Goal: Task Accomplishment & Management: Manage account settings

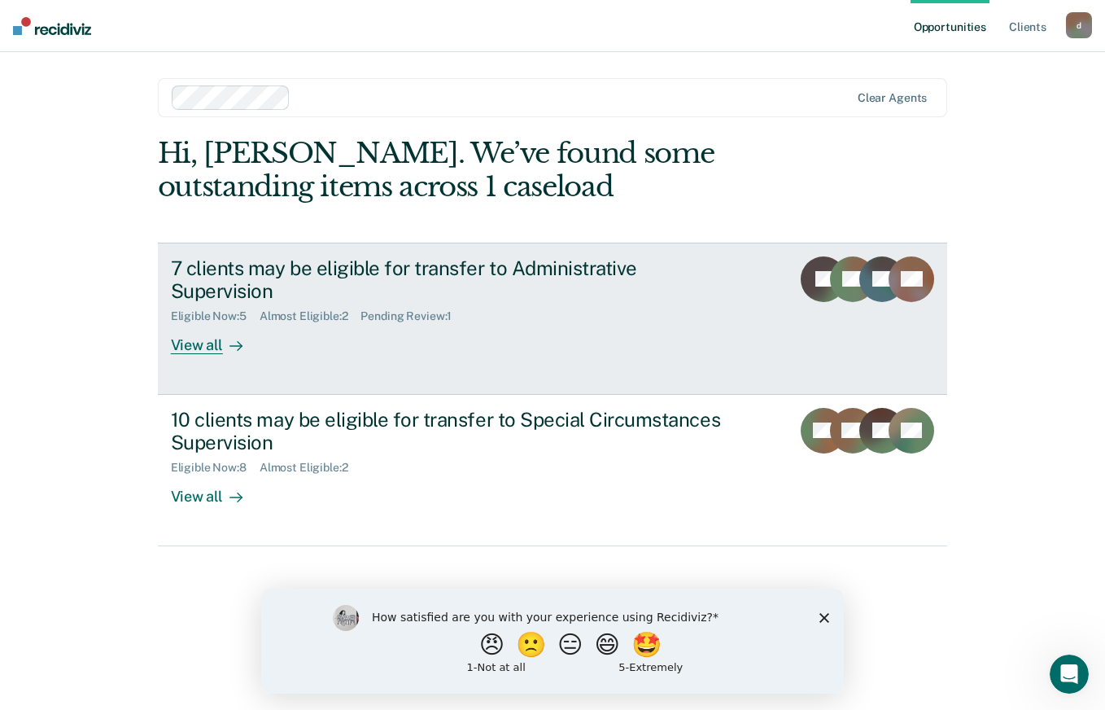
click at [179, 323] on div "View all" at bounding box center [216, 339] width 91 height 32
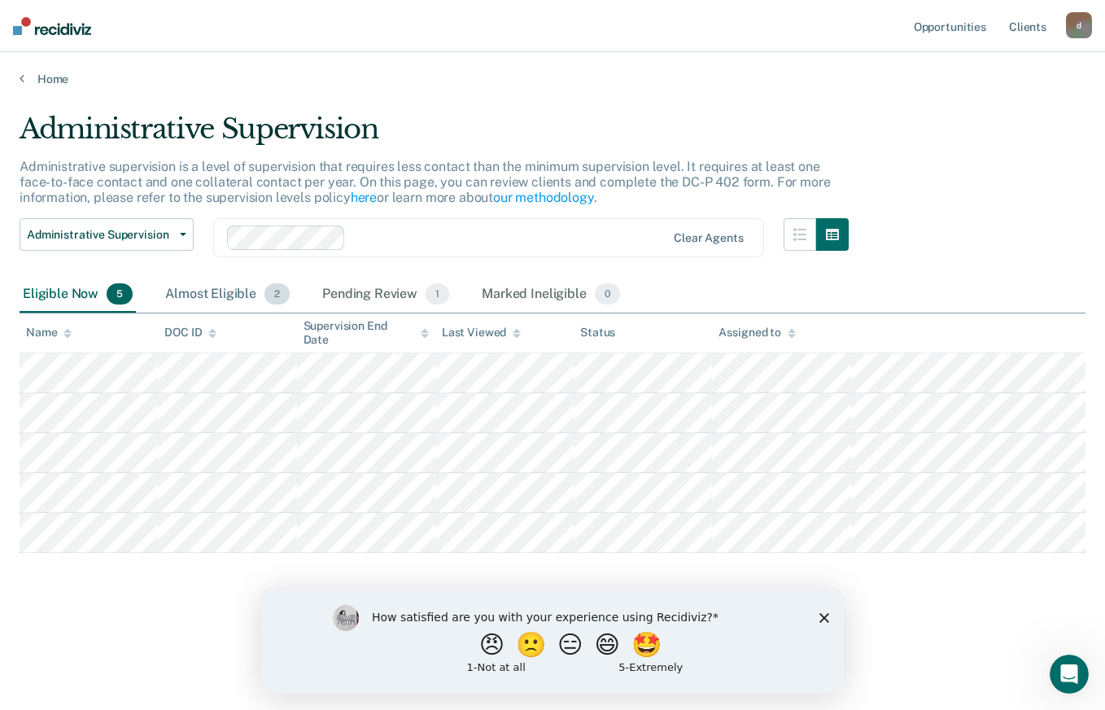
click at [208, 300] on div "Almost Eligible 2" at bounding box center [227, 295] width 131 height 36
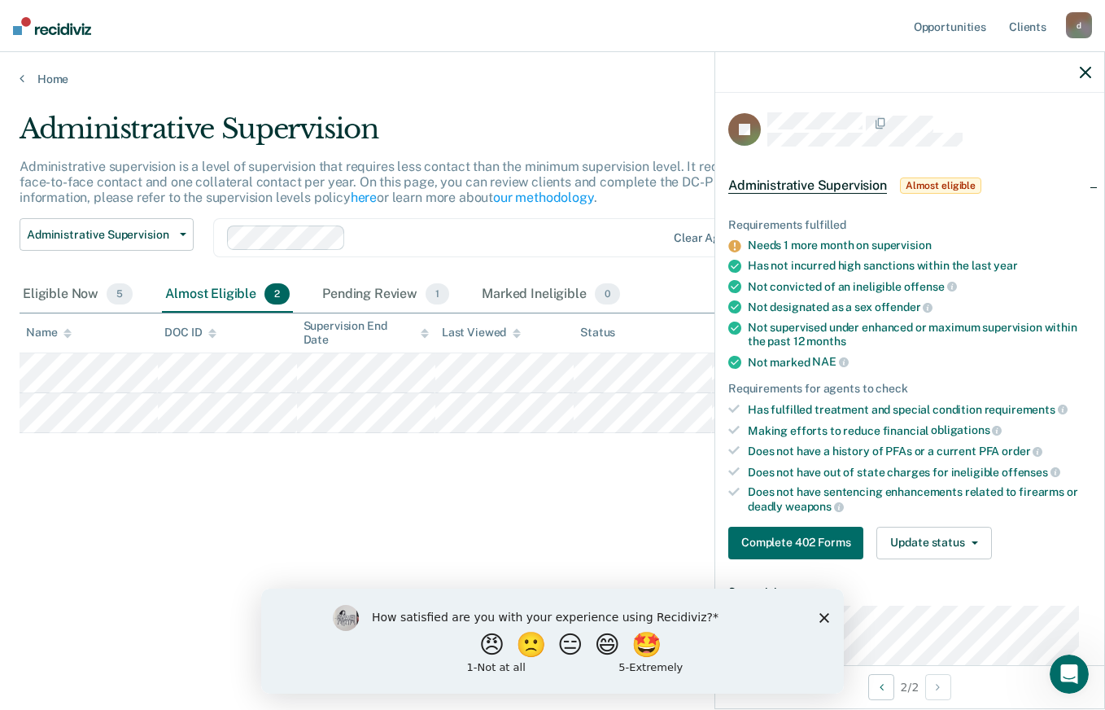
click at [392, 494] on div "Administrative Supervision Administrative supervision is a level of supervision…" at bounding box center [553, 349] width 1066 height 475
click at [355, 300] on div "Pending Review 1" at bounding box center [385, 295] width 133 height 36
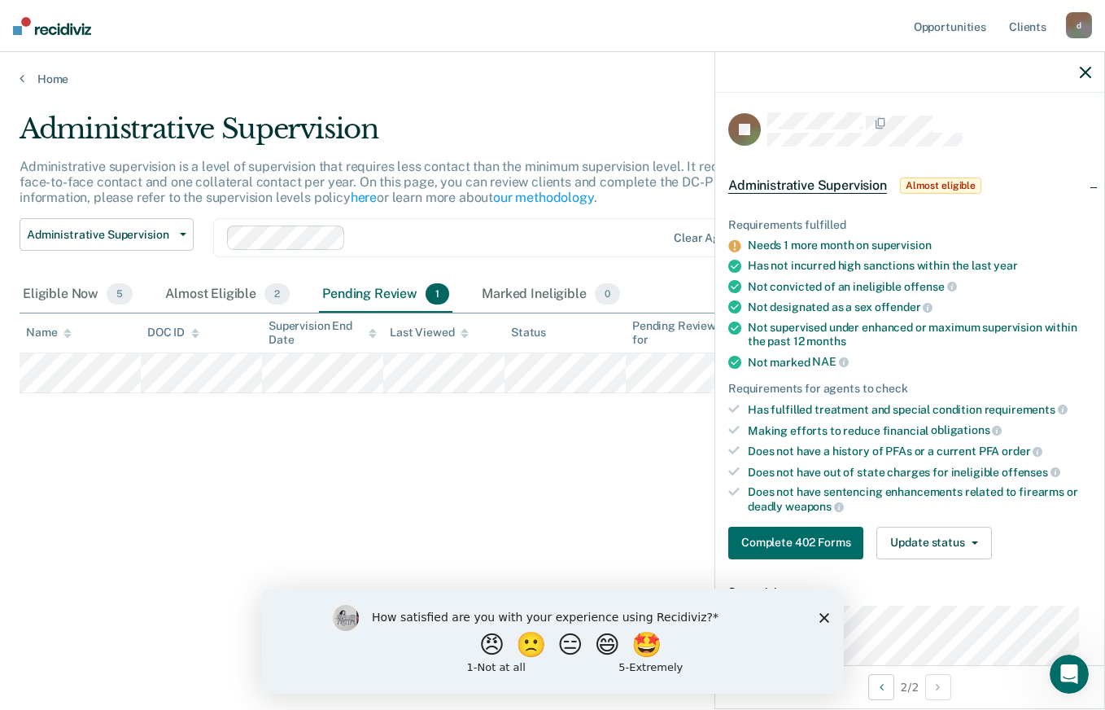
click at [330, 458] on div "Administrative Supervision Administrative supervision is a level of supervision…" at bounding box center [553, 349] width 1066 height 475
click at [1089, 72] on icon "button" at bounding box center [1085, 72] width 11 height 11
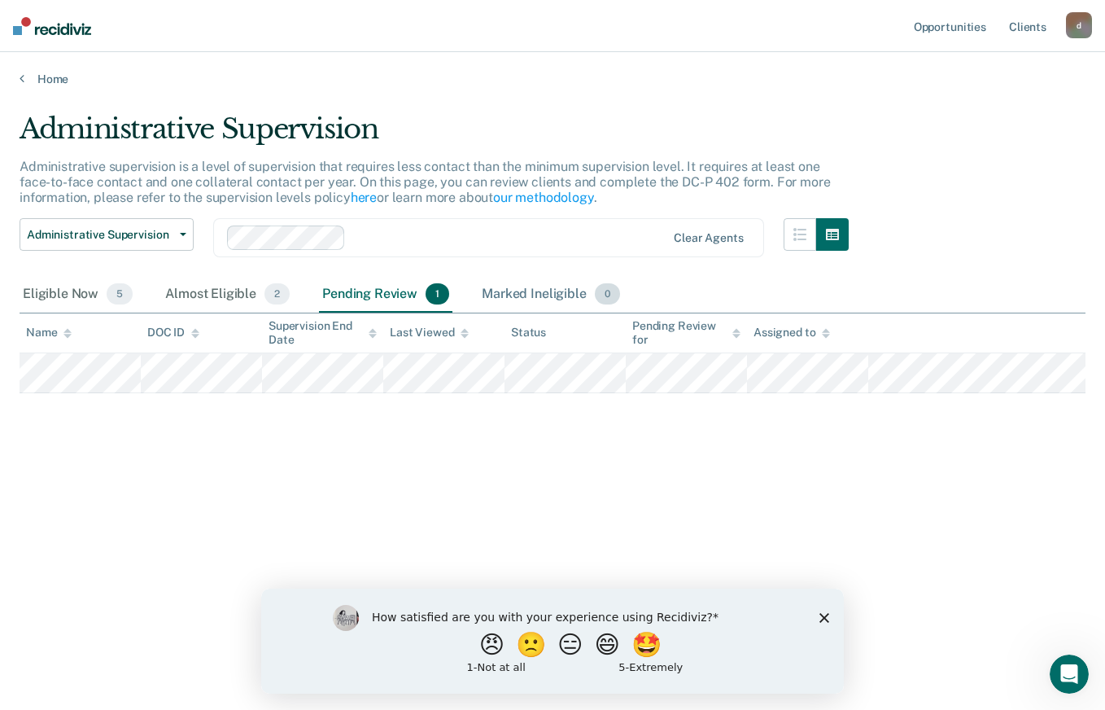
click at [550, 288] on div "Marked Ineligible 0" at bounding box center [551, 295] width 145 height 36
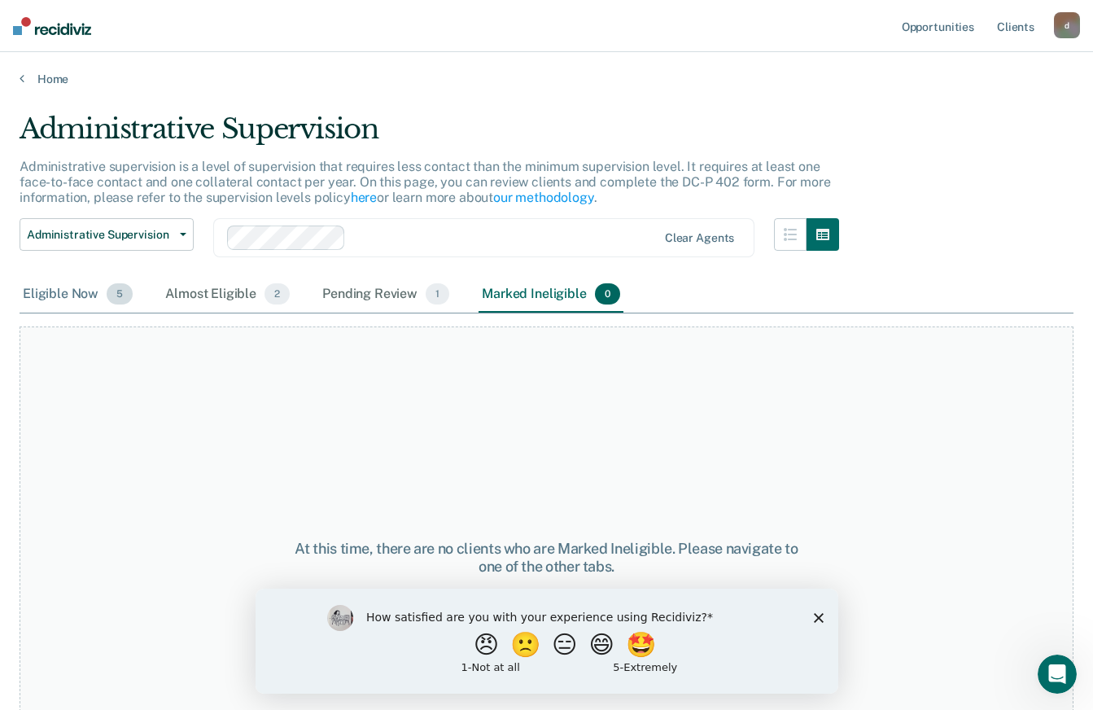
click at [37, 288] on div "Eligible Now 5" at bounding box center [78, 295] width 116 height 36
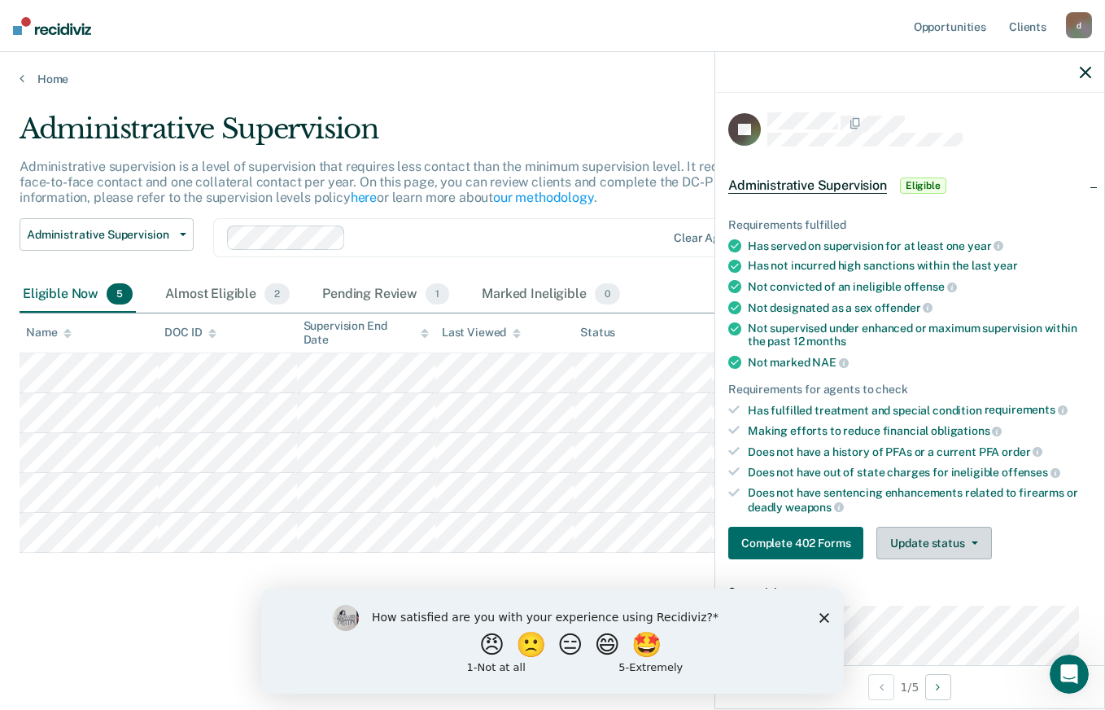
click at [977, 536] on button "Update status" at bounding box center [934, 543] width 115 height 33
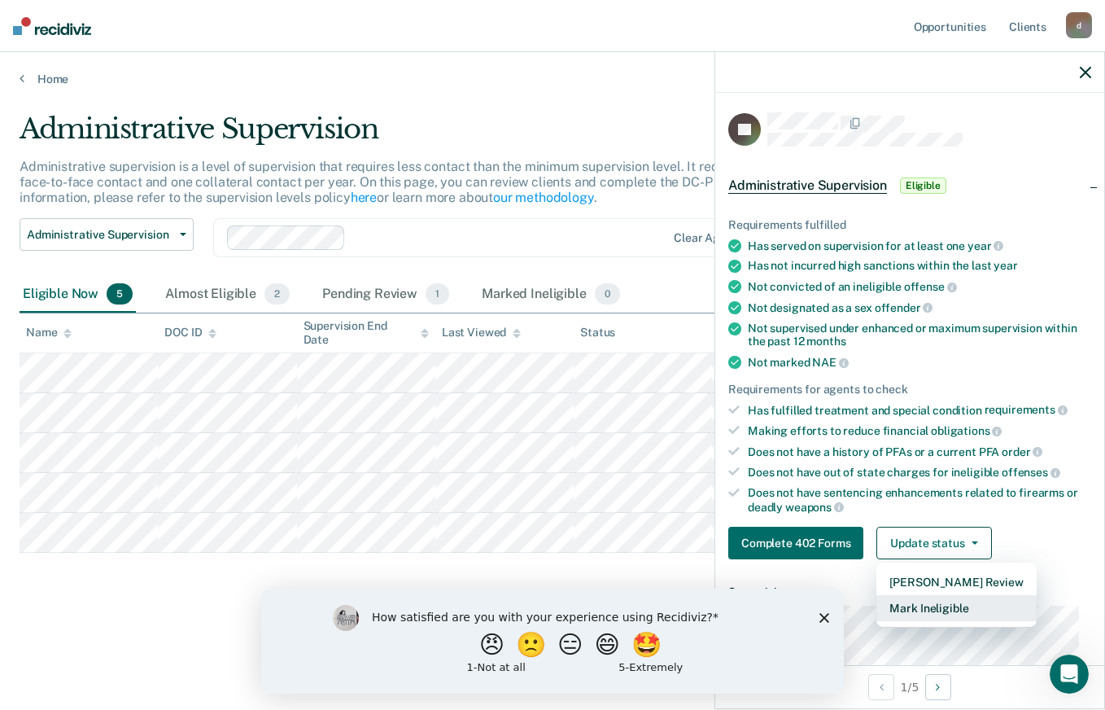
click at [958, 606] on button "Mark Ineligible" at bounding box center [957, 608] width 160 height 26
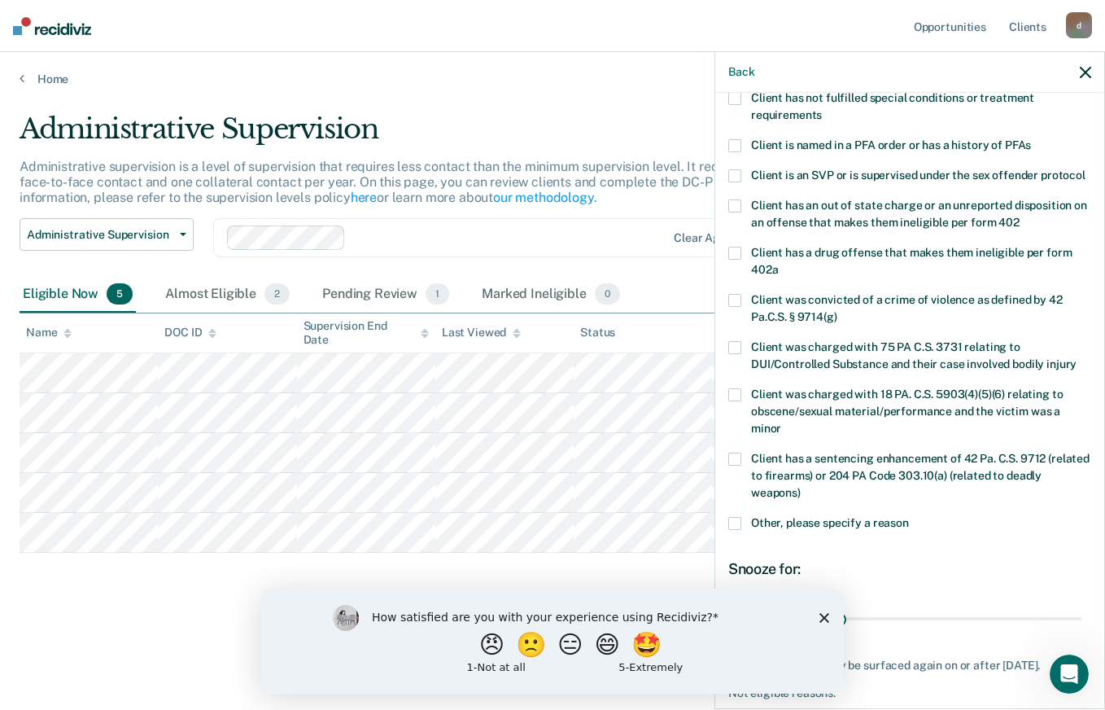
scroll to position [239, 0]
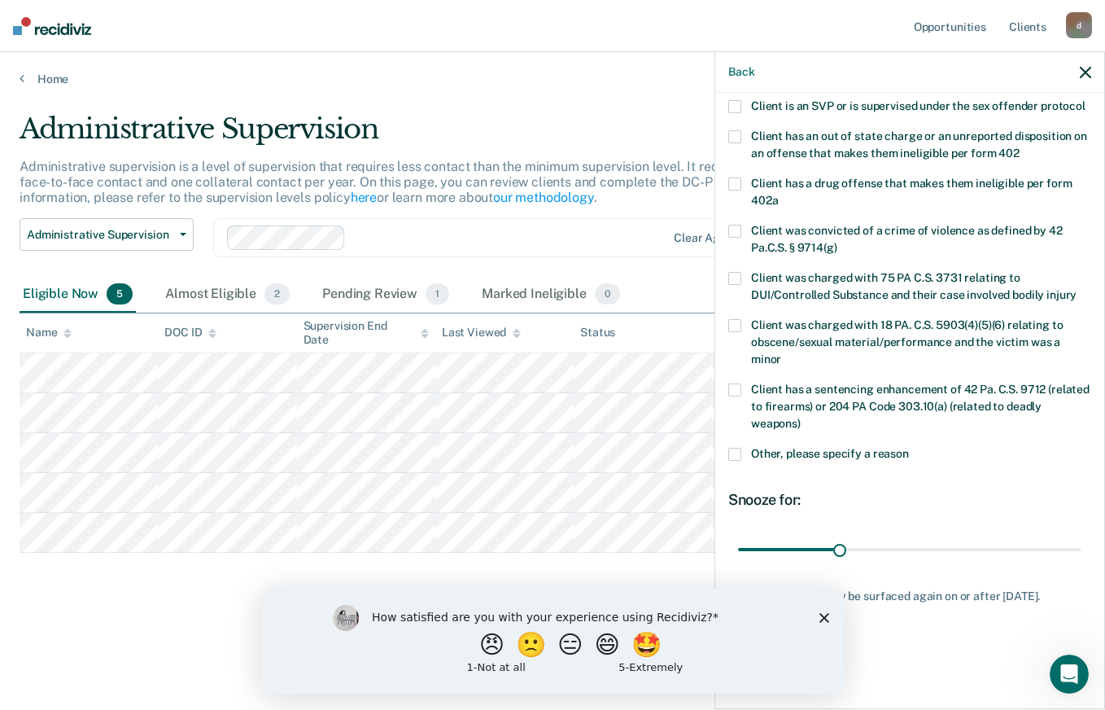
click at [735, 457] on span at bounding box center [734, 454] width 13 height 13
click at [909, 448] on input "Other, please specify a reason" at bounding box center [909, 448] width 0 height 0
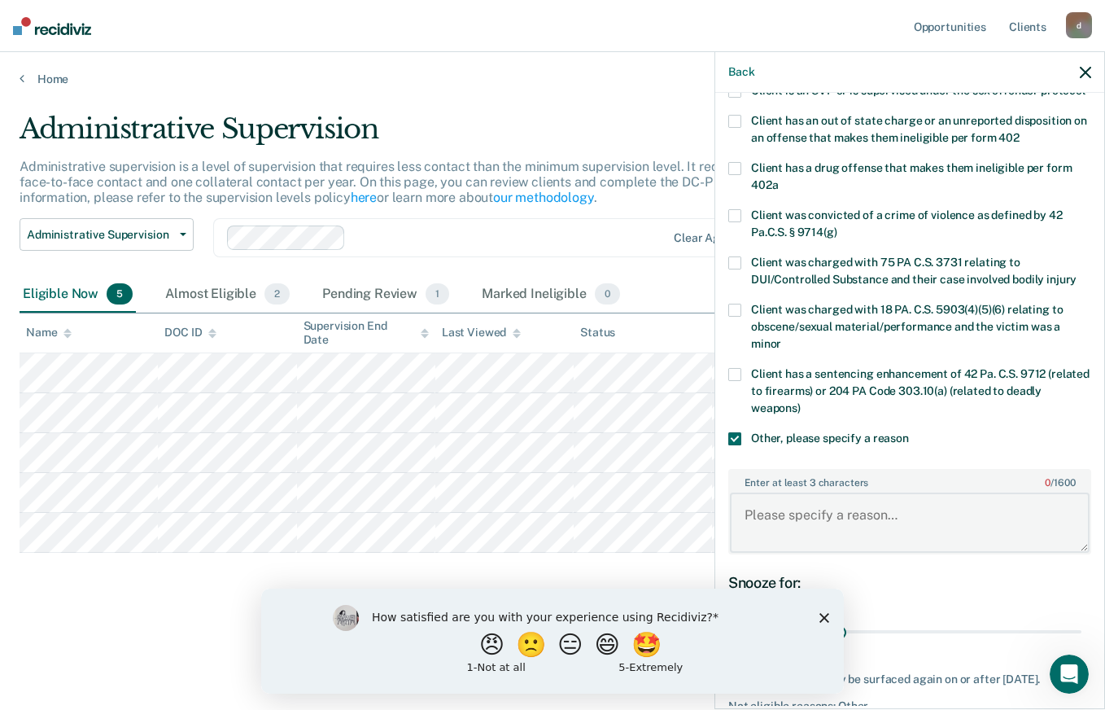
click at [803, 532] on textarea "Enter at least 3 characters 0 / 1600" at bounding box center [910, 522] width 360 height 60
drag, startPoint x: 947, startPoint y: 531, endPoint x: 743, endPoint y: 532, distance: 204.3
click at [743, 532] on textarea "Less than 6 months left on supervision" at bounding box center [910, 522] width 360 height 60
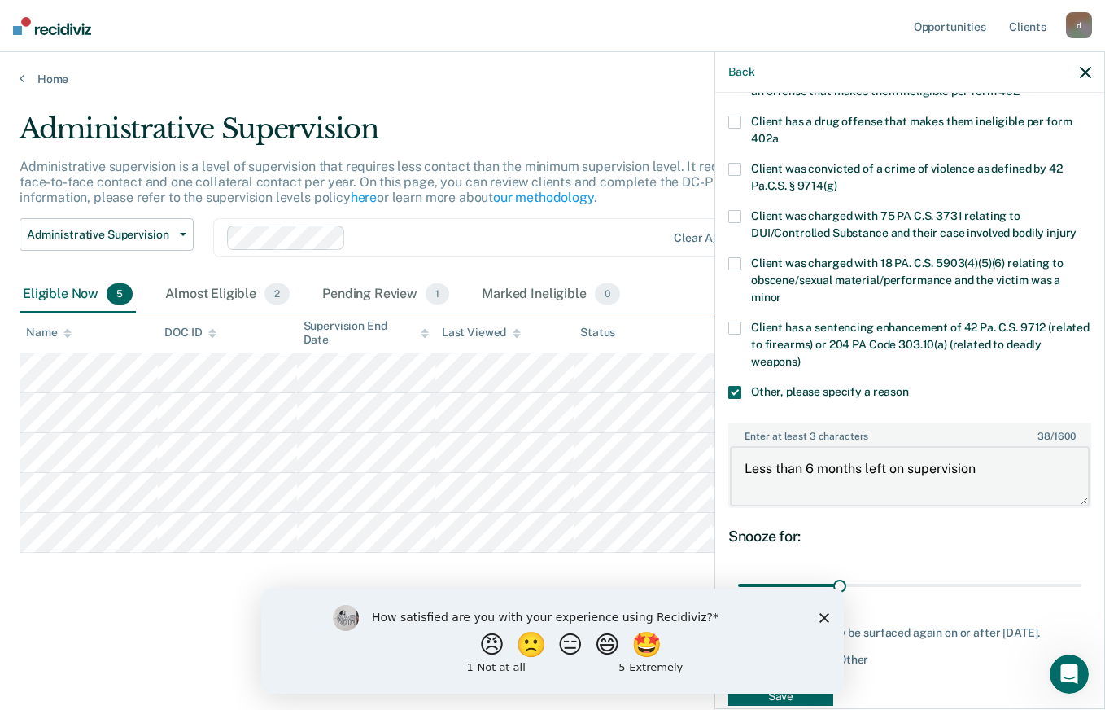
scroll to position [338, 0]
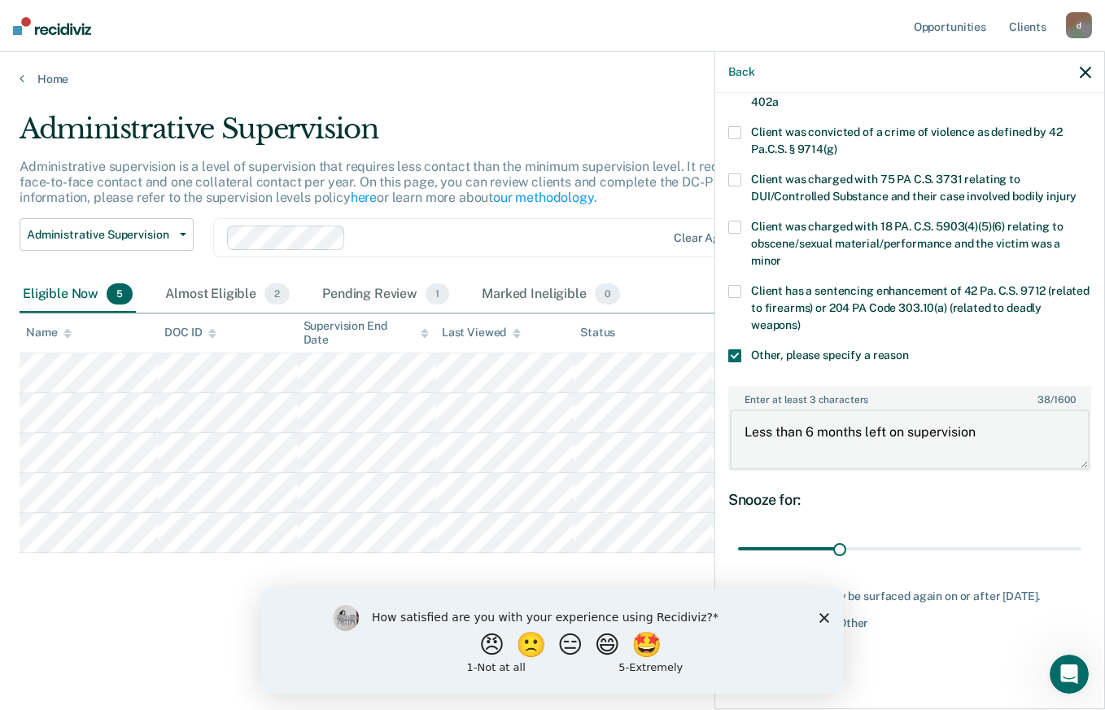
type textarea "Less than 6 months left on supervision"
click at [825, 615] on icon "Close survey" at bounding box center [825, 617] width 10 height 10
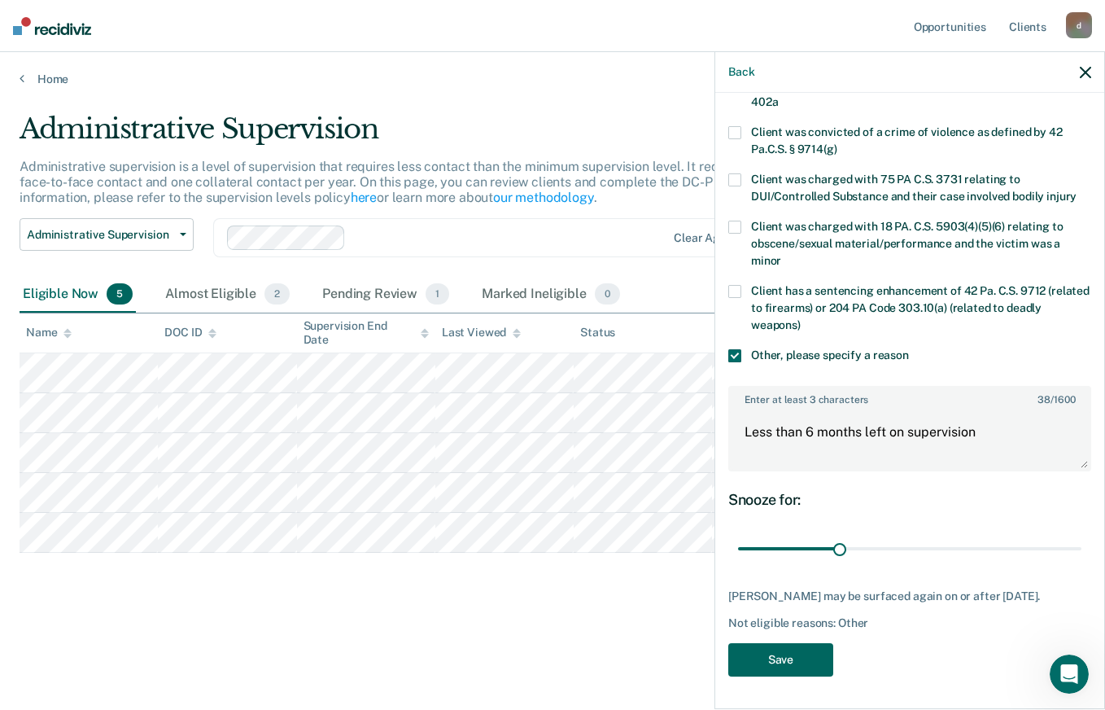
click at [785, 659] on button "Save" at bounding box center [780, 659] width 105 height 33
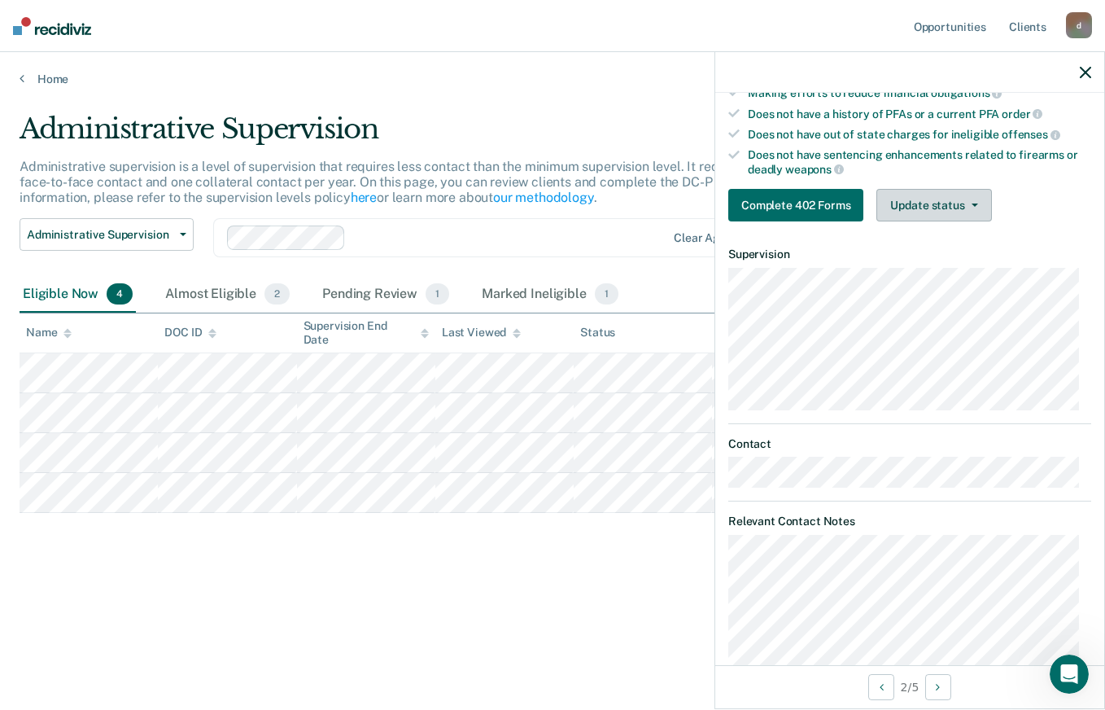
click at [965, 197] on button "Update status" at bounding box center [934, 205] width 115 height 33
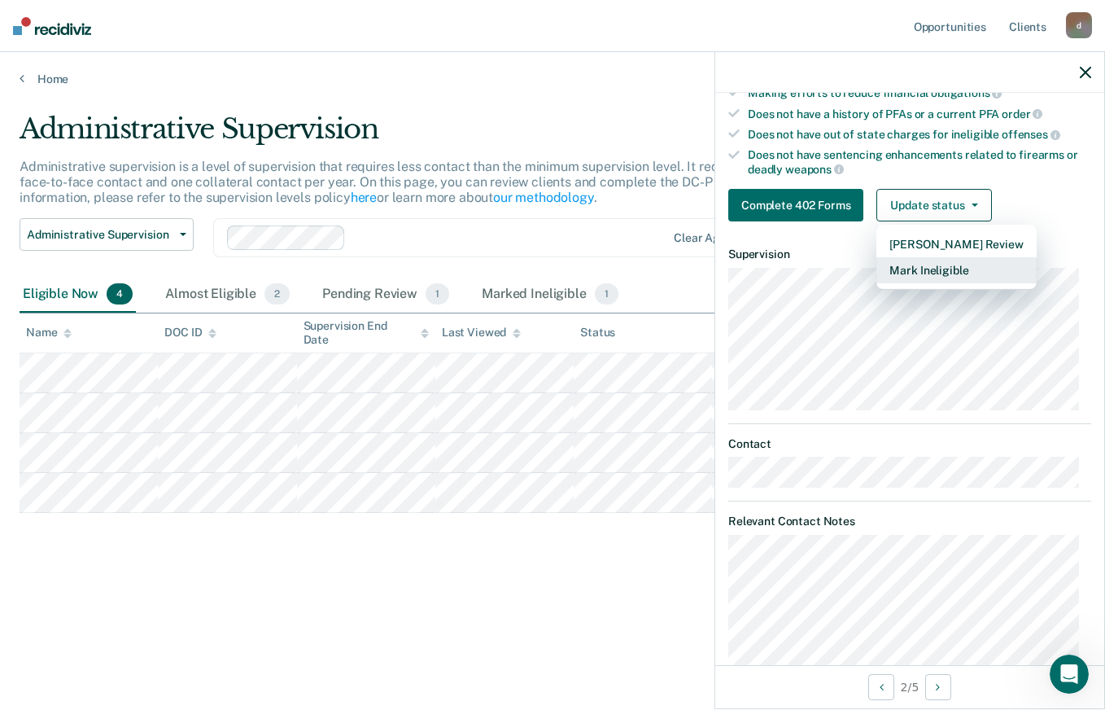
click at [935, 276] on button "Mark Ineligible" at bounding box center [957, 270] width 160 height 26
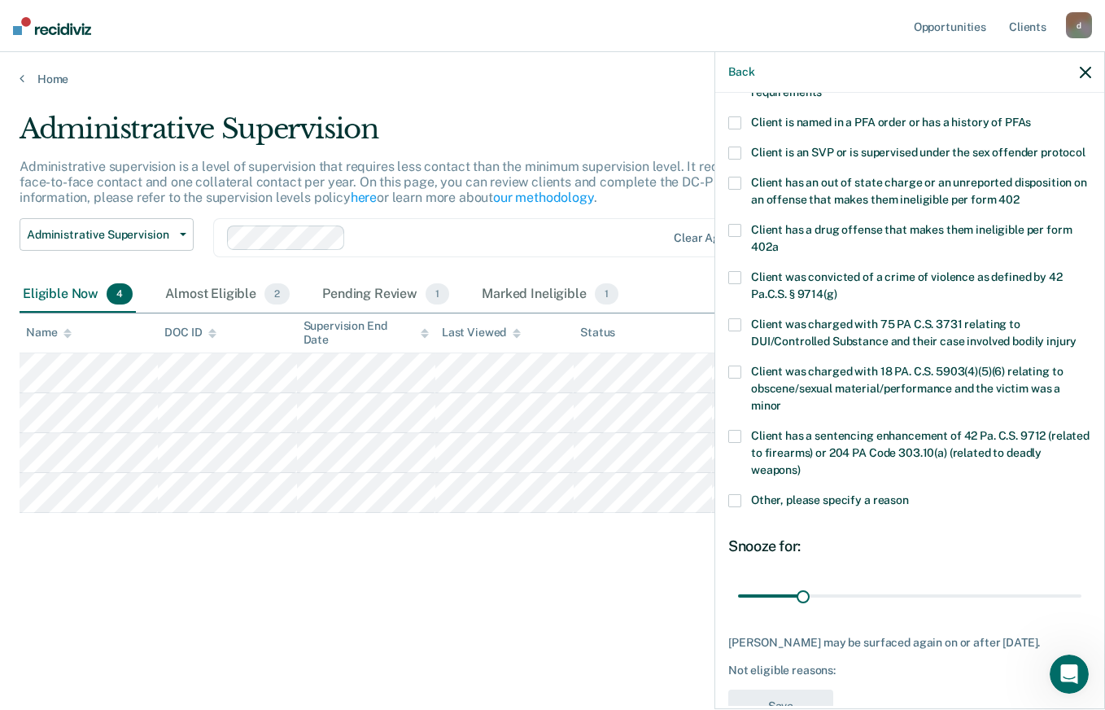
scroll to position [0, 0]
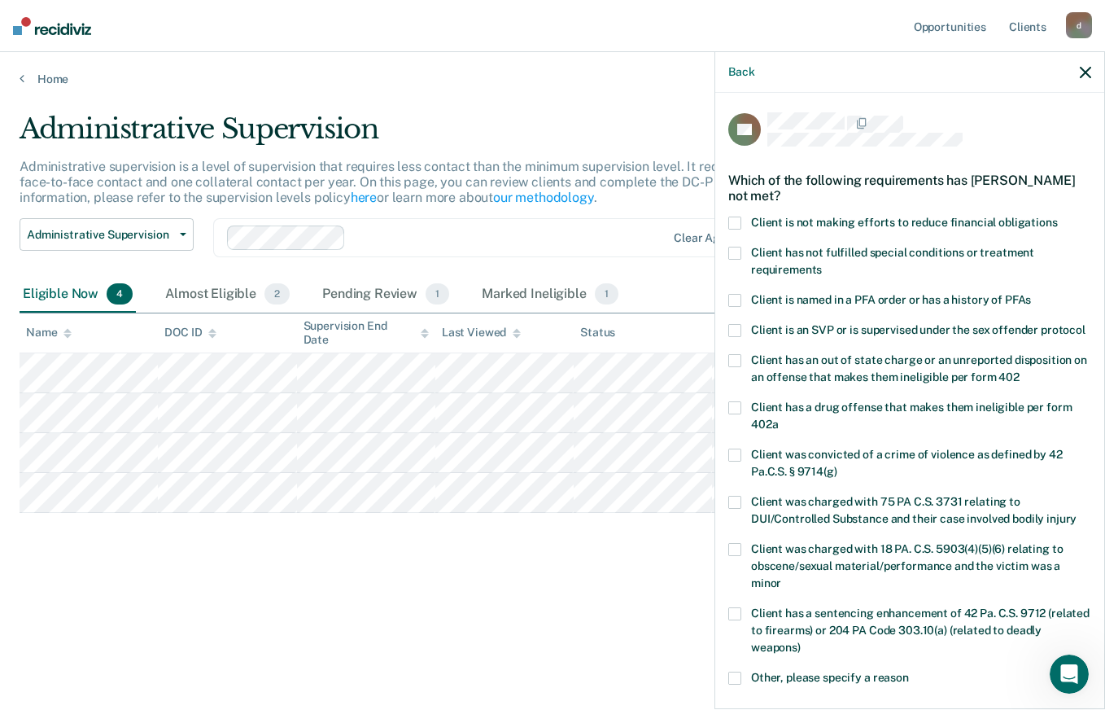
click at [740, 222] on span at bounding box center [734, 223] width 13 height 13
click at [1058, 217] on input "Client is not making efforts to reduce financial obligations" at bounding box center [1058, 217] width 0 height 0
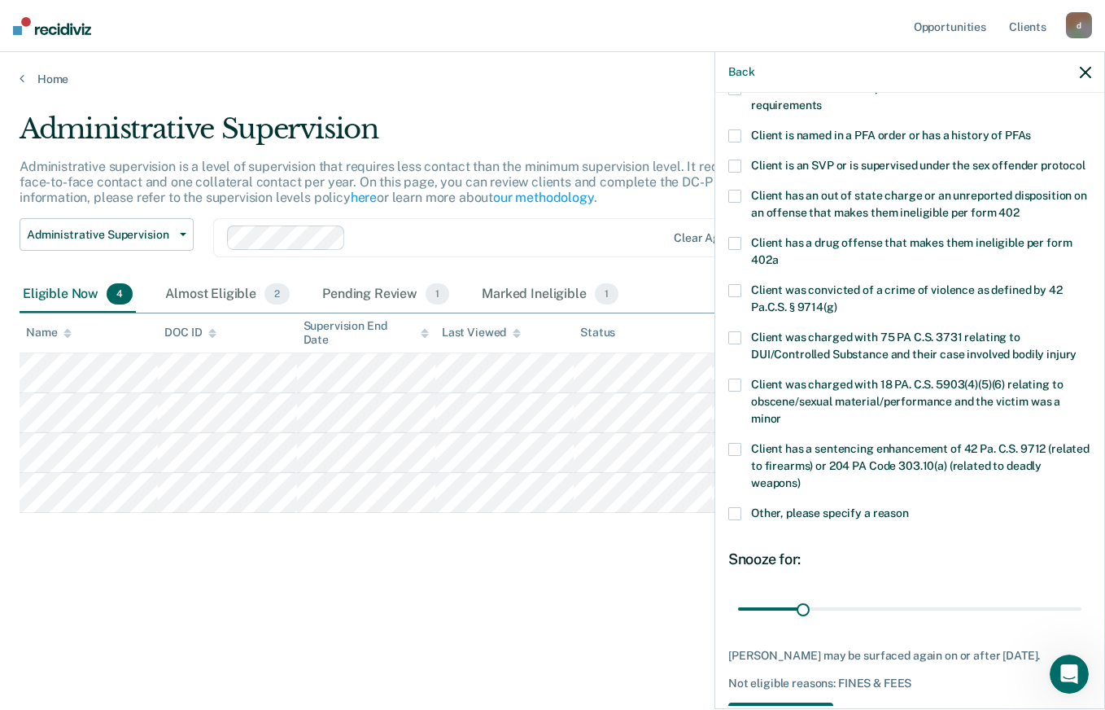
scroll to position [239, 0]
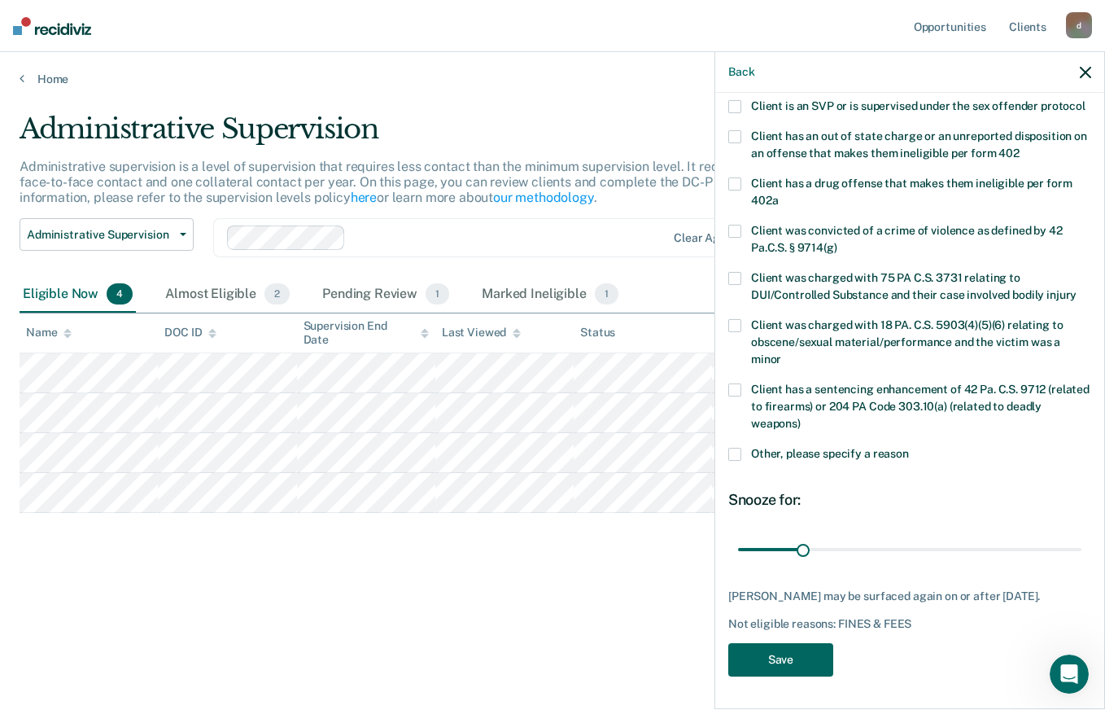
click at [787, 665] on button "Save" at bounding box center [780, 659] width 105 height 33
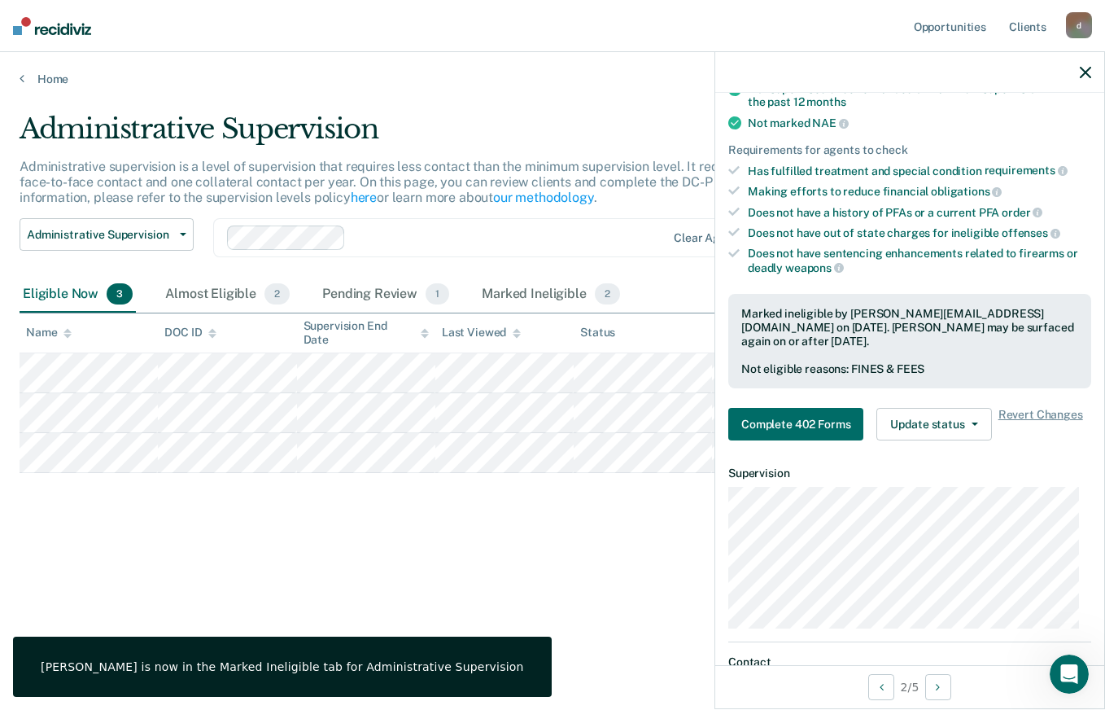
click at [1087, 75] on icon "button" at bounding box center [1085, 72] width 11 height 11
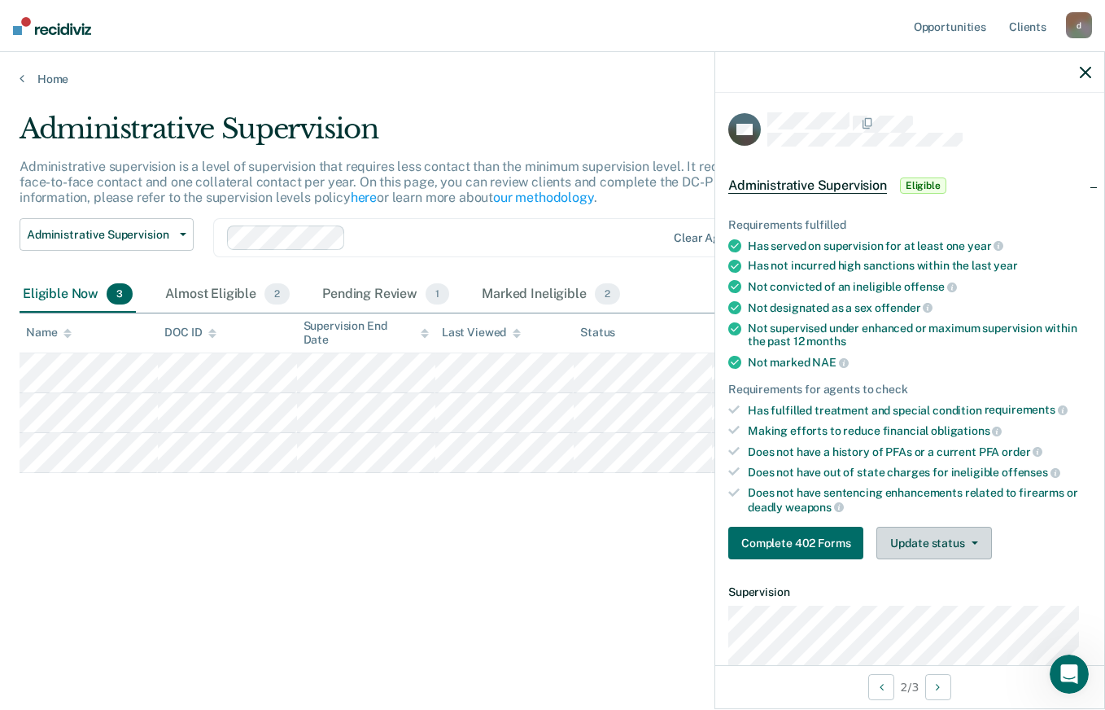
click at [977, 541] on icon "button" at bounding box center [975, 542] width 7 height 3
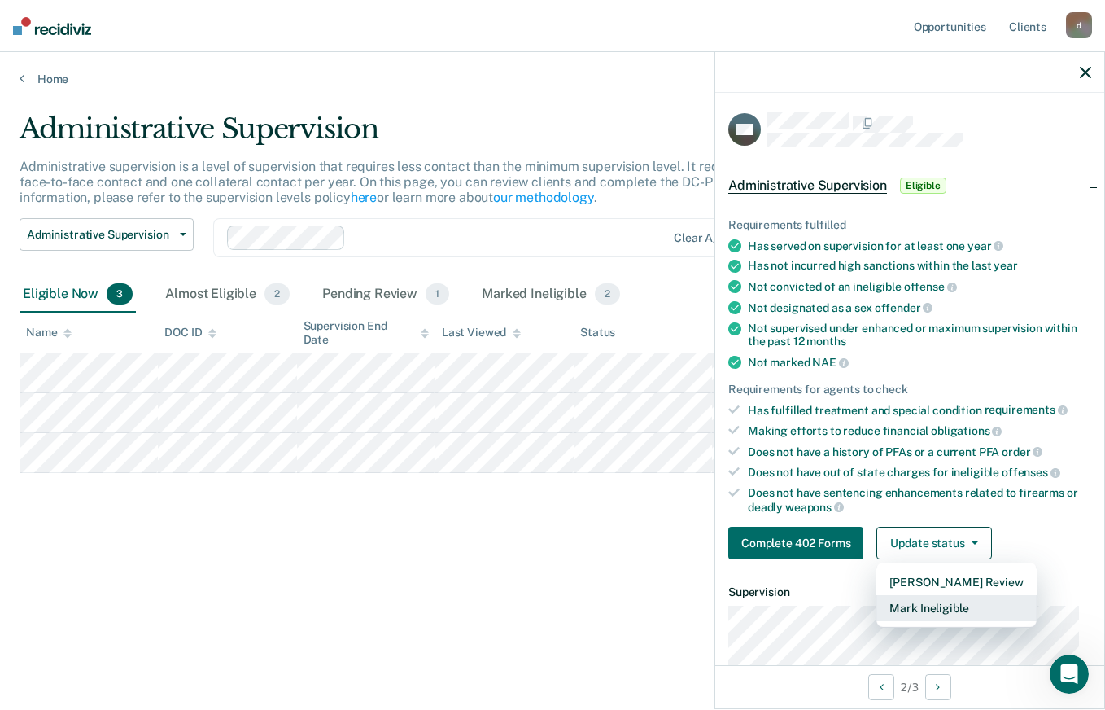
click at [959, 607] on button "Mark Ineligible" at bounding box center [957, 608] width 160 height 26
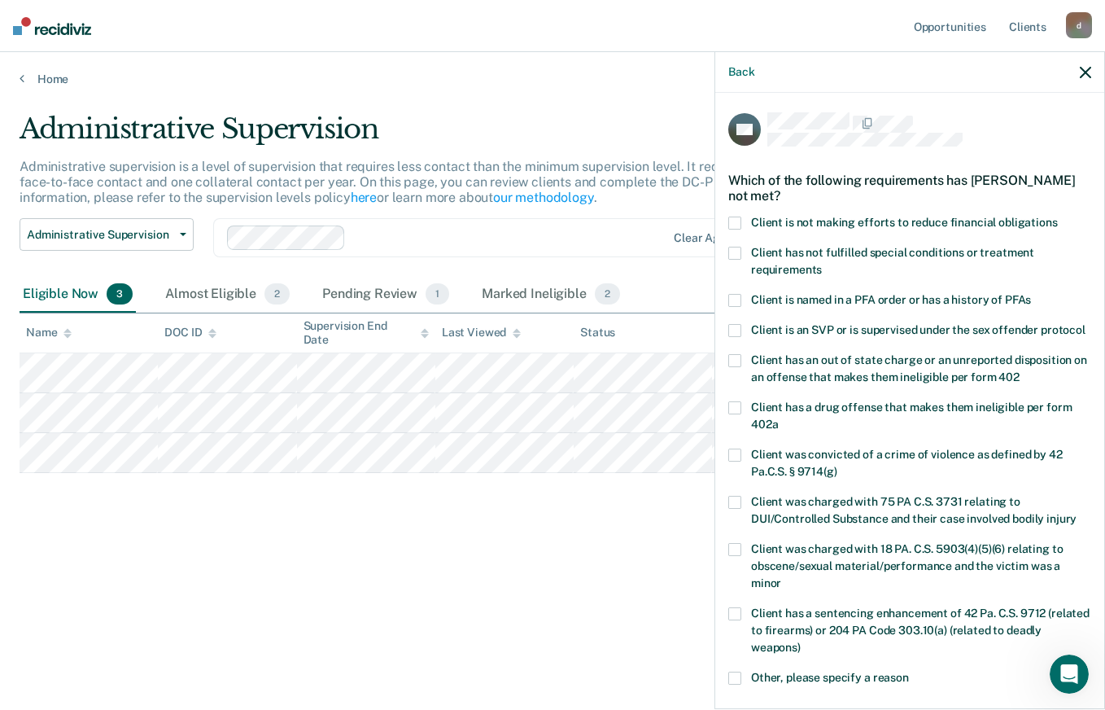
click at [734, 218] on span at bounding box center [734, 223] width 13 height 13
click at [1058, 217] on input "Client is not making efforts to reduce financial obligations" at bounding box center [1058, 217] width 0 height 0
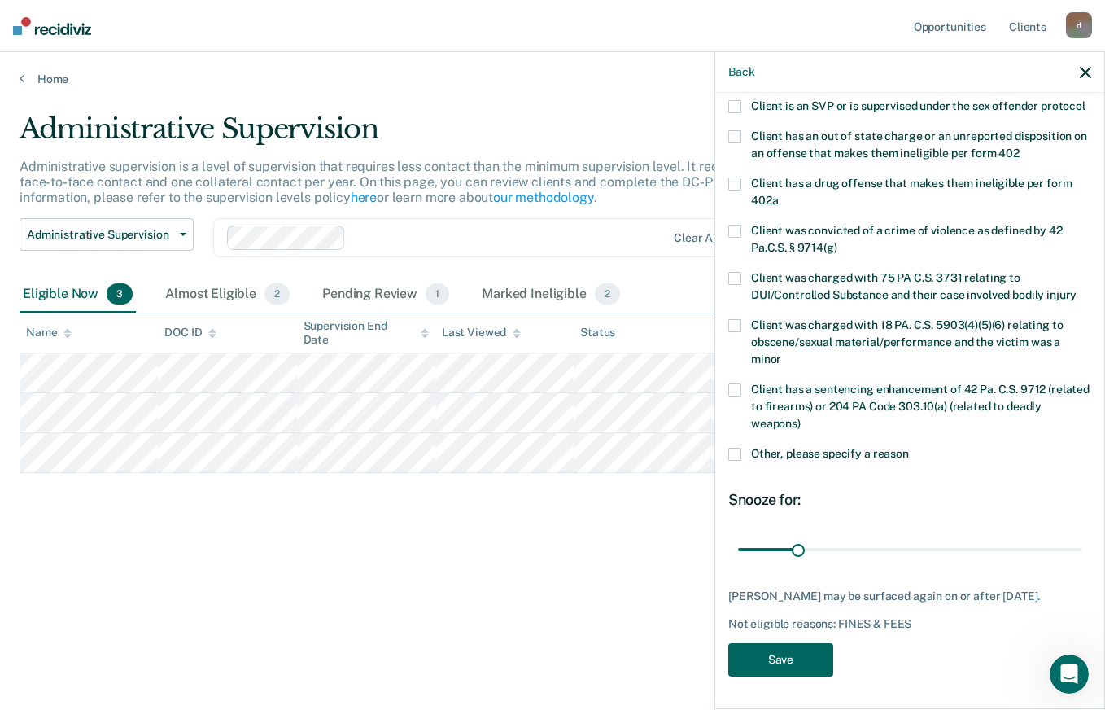
click at [814, 662] on button "Save" at bounding box center [780, 659] width 105 height 33
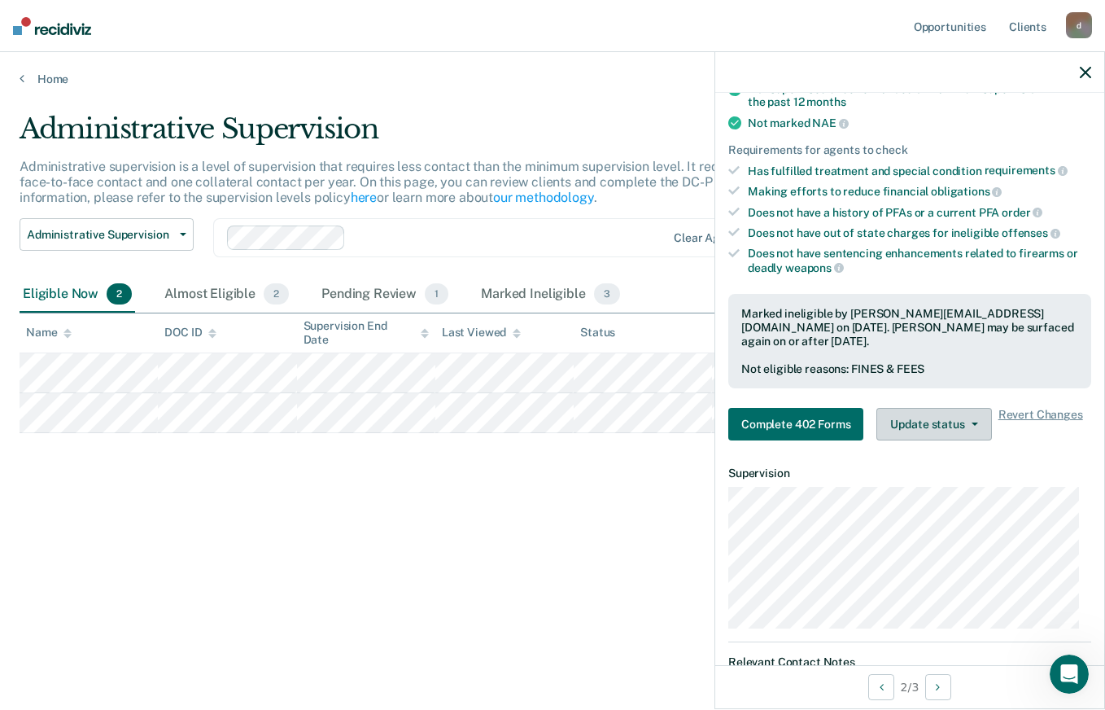
click at [980, 427] on button "Update status" at bounding box center [934, 424] width 115 height 33
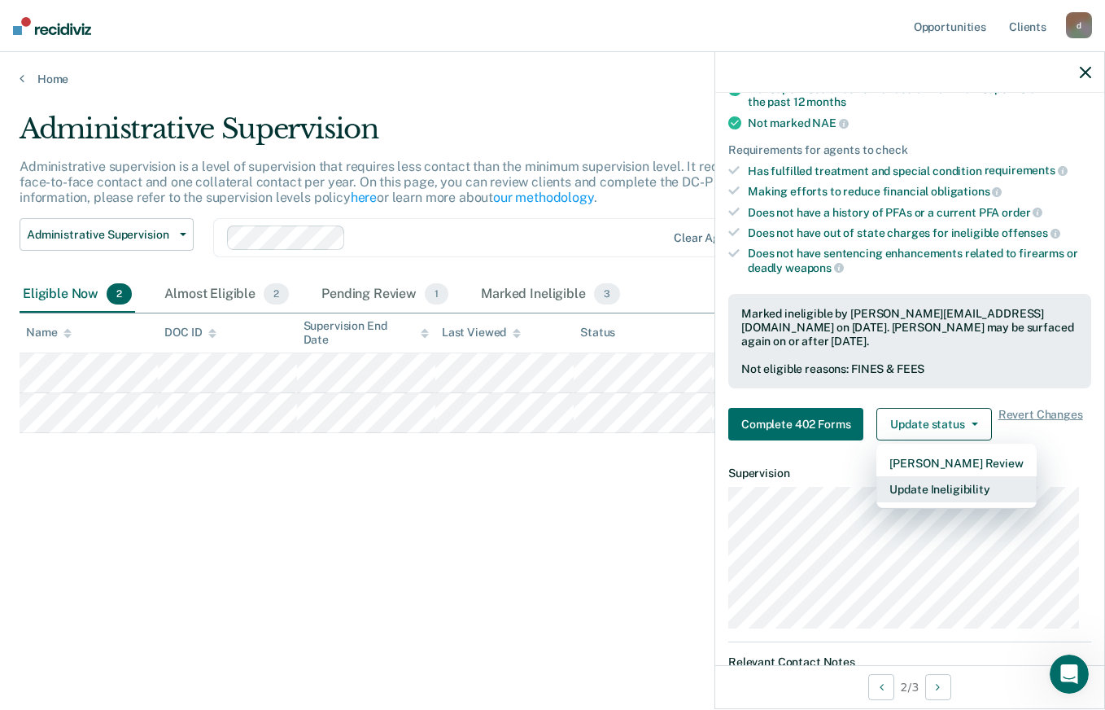
click at [947, 490] on button "Update Ineligibility" at bounding box center [957, 489] width 160 height 26
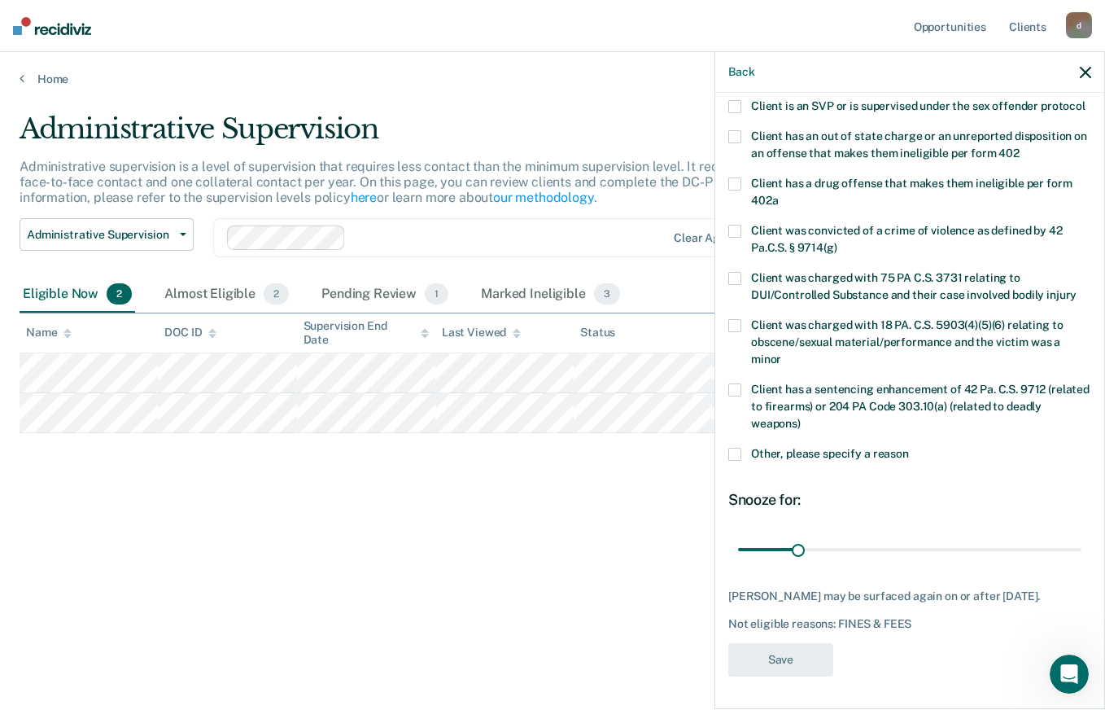
click at [1083, 74] on icon "button" at bounding box center [1085, 72] width 11 height 11
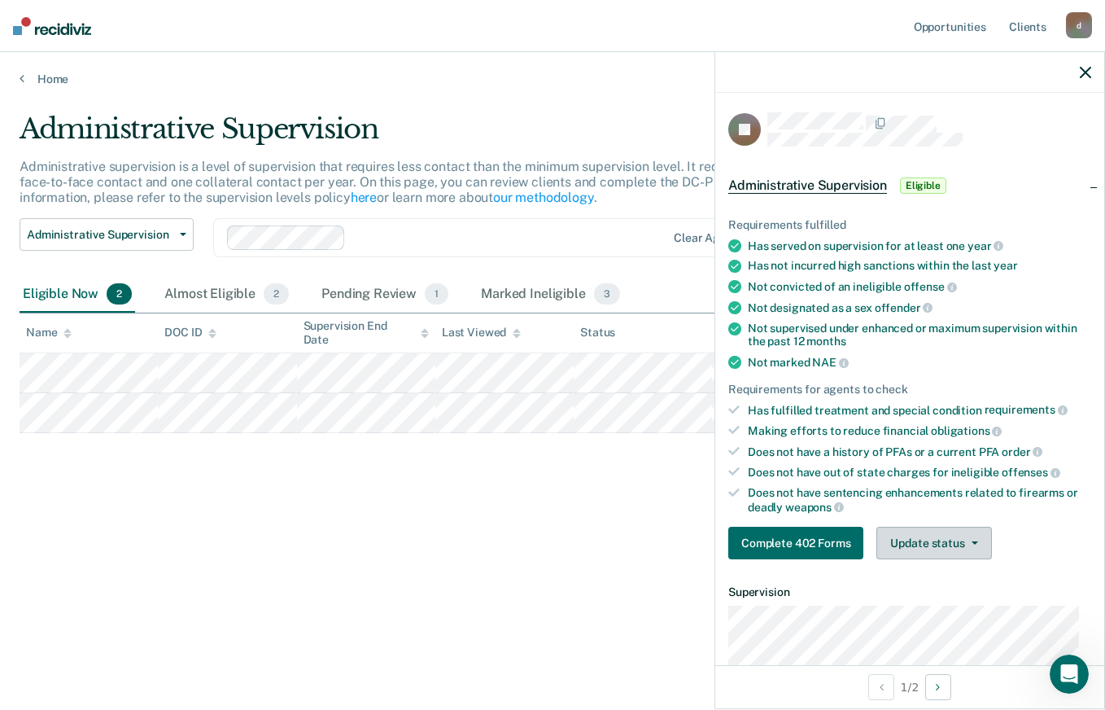
click at [922, 535] on button "Update status" at bounding box center [934, 543] width 115 height 33
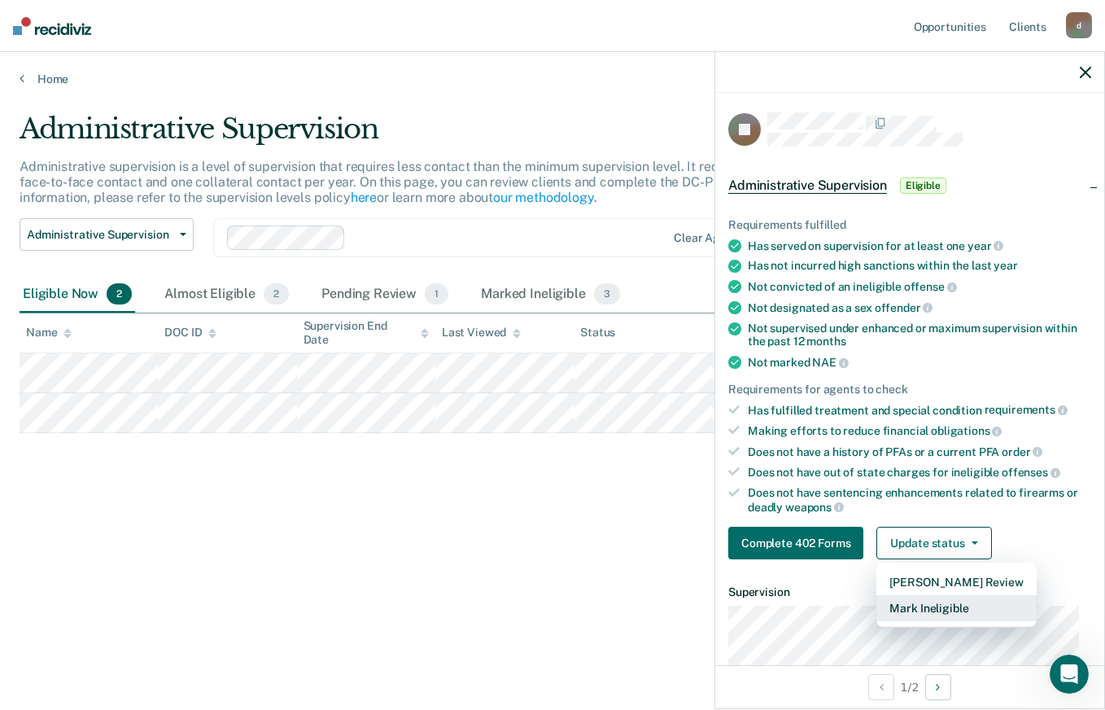
click at [925, 606] on button "Mark Ineligible" at bounding box center [957, 608] width 160 height 26
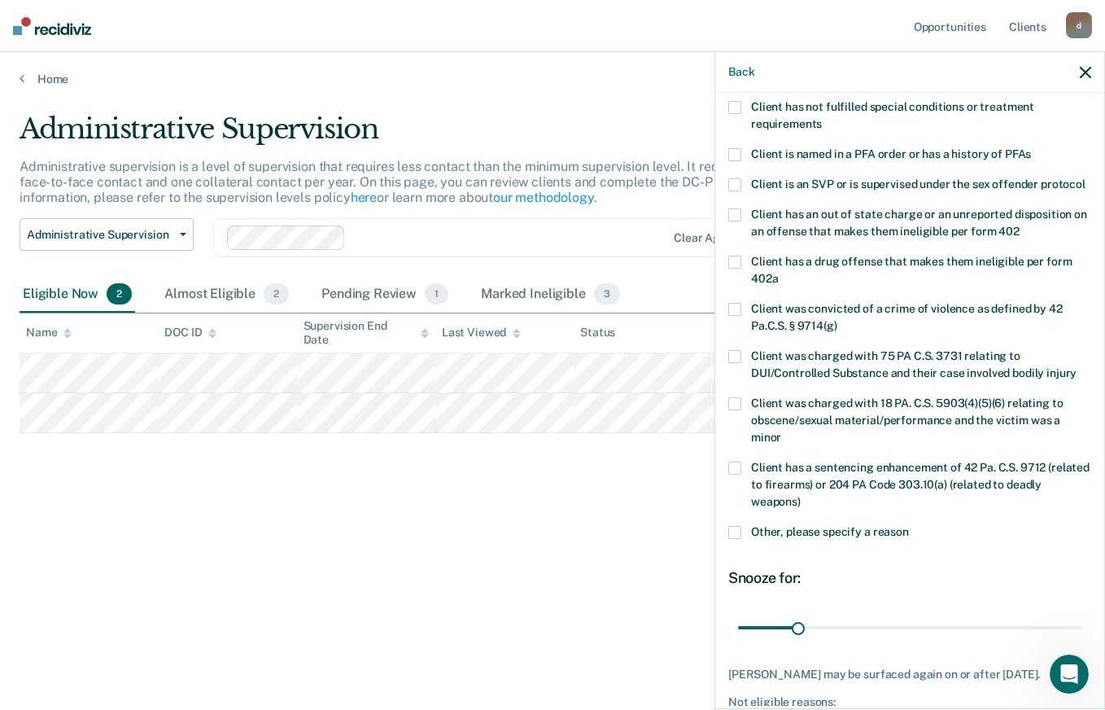
scroll to position [0, 0]
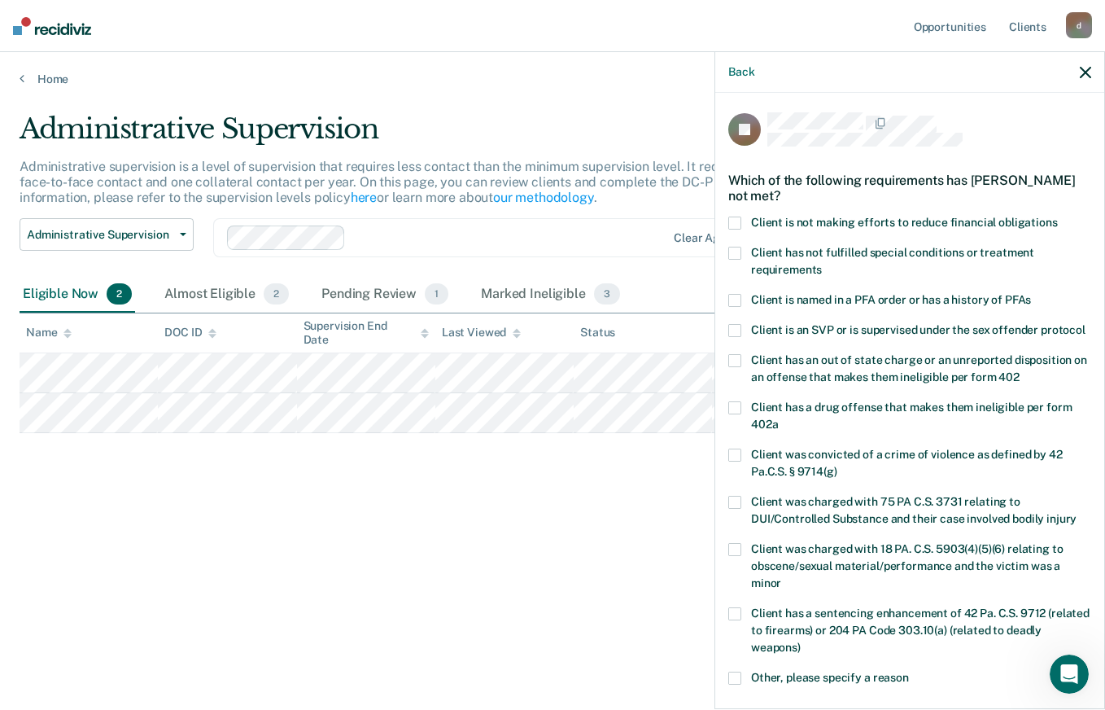
click at [730, 222] on span at bounding box center [734, 223] width 13 height 13
click at [1058, 217] on input "Client is not making efforts to reduce financial obligations" at bounding box center [1058, 217] width 0 height 0
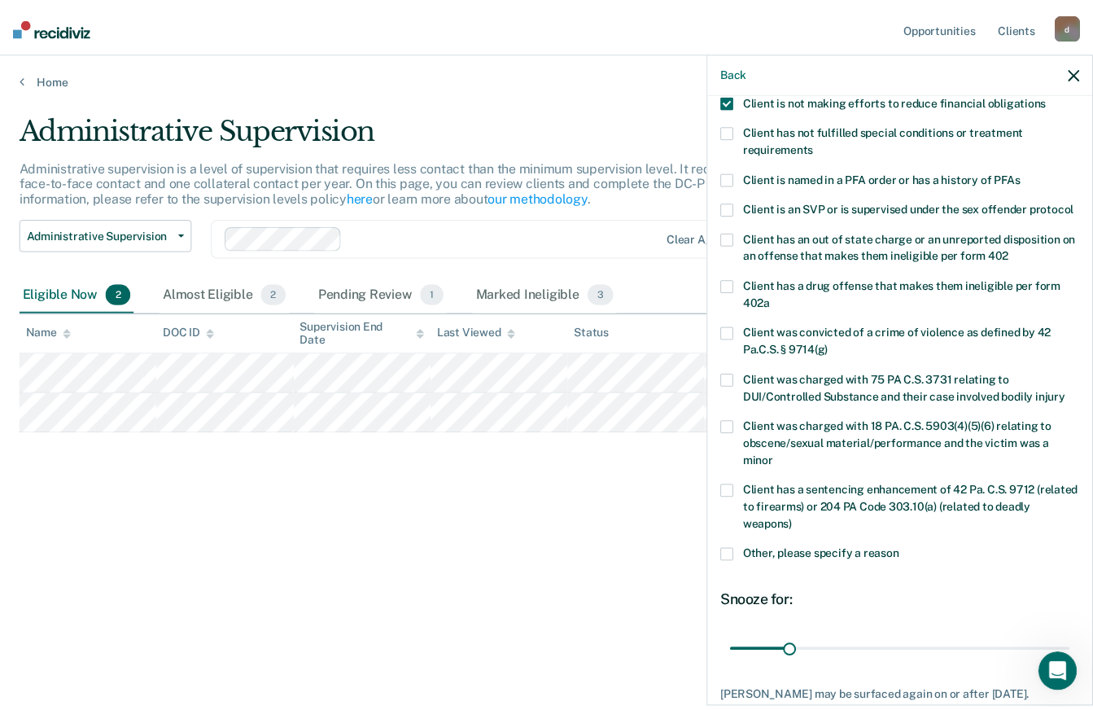
scroll to position [239, 0]
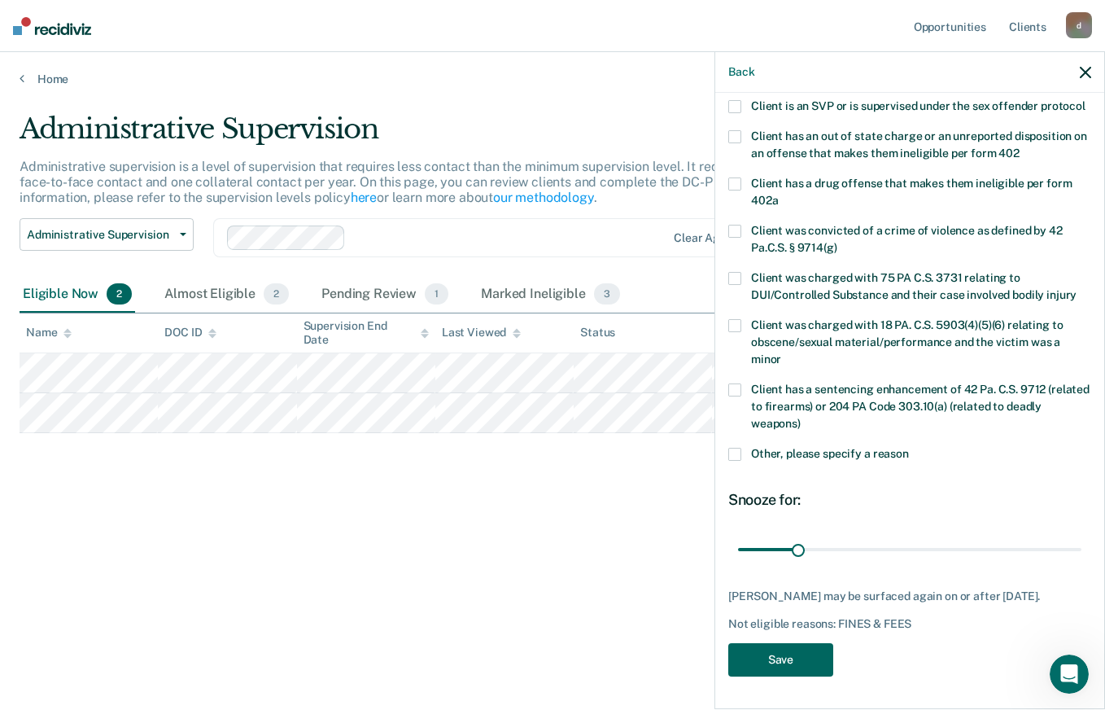
click at [775, 654] on button "Save" at bounding box center [780, 659] width 105 height 33
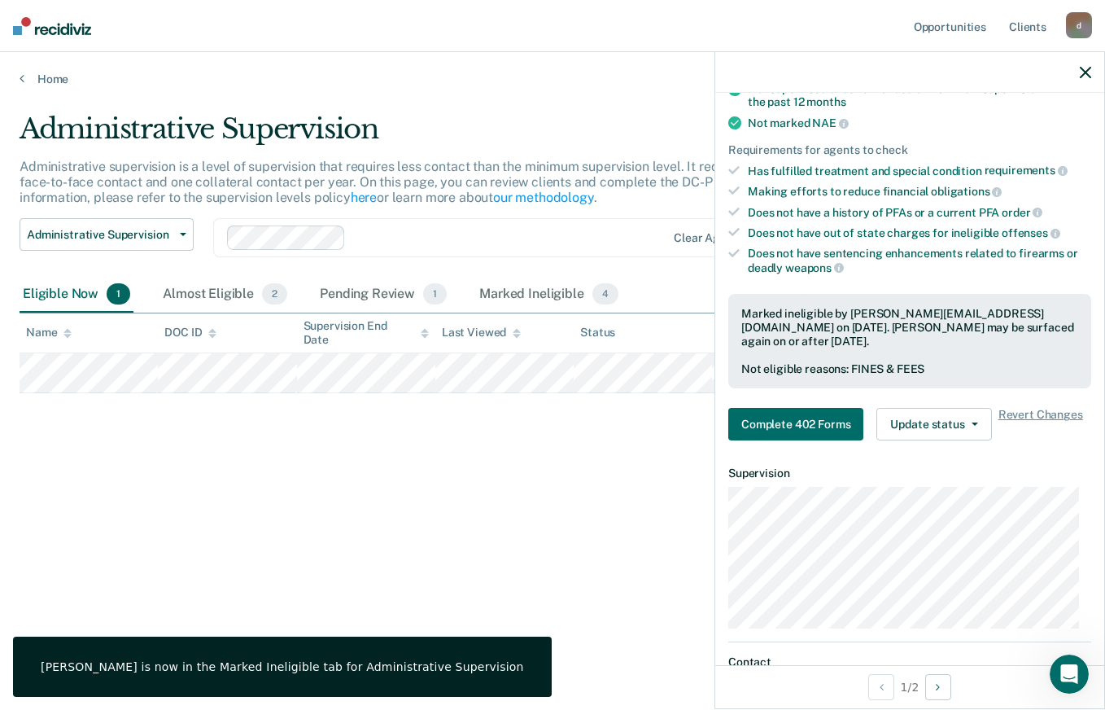
click at [1087, 72] on icon "button" at bounding box center [1085, 72] width 11 height 11
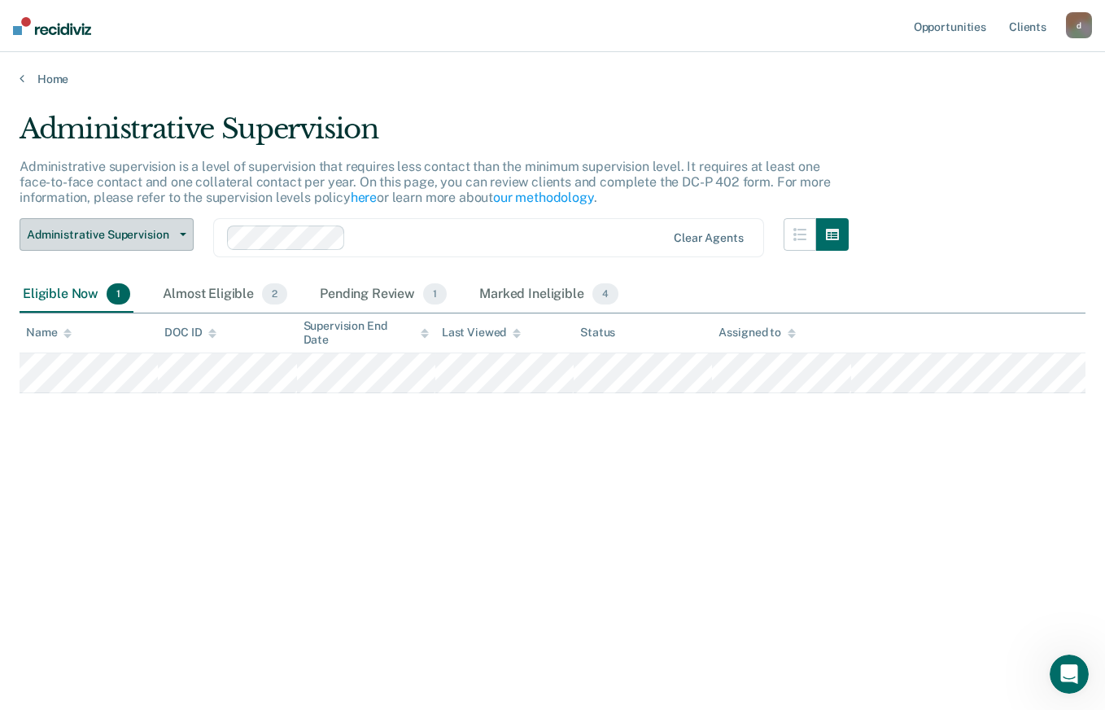
click at [150, 232] on span "Administrative Supervision" at bounding box center [100, 235] width 147 height 14
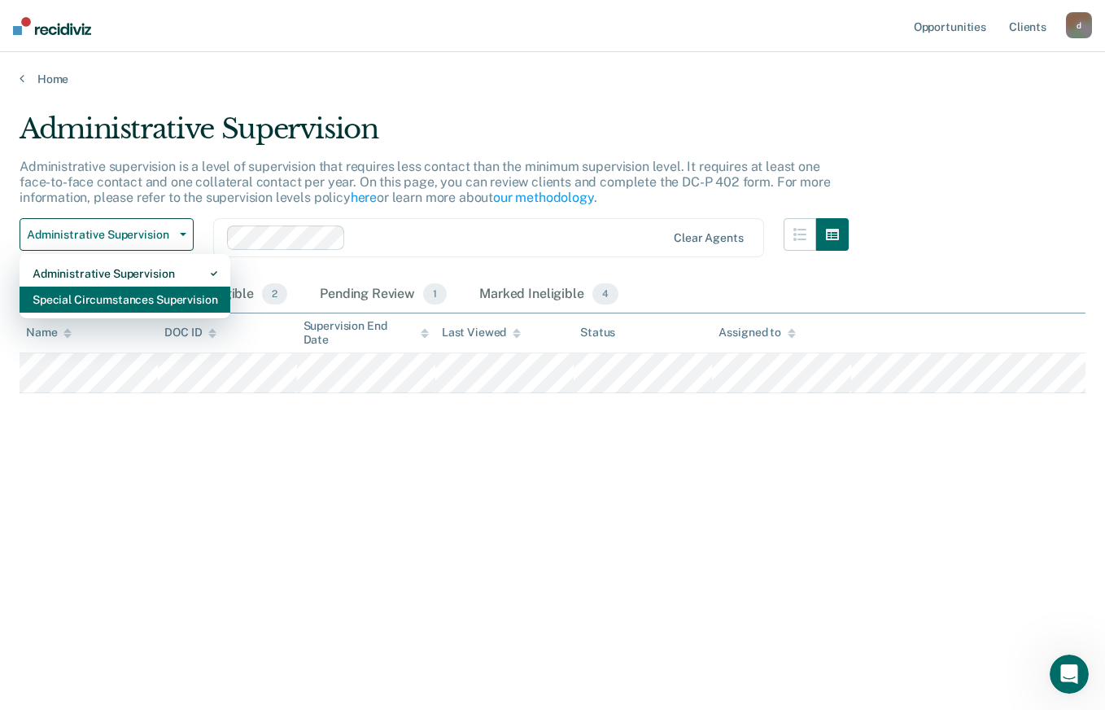
click at [115, 310] on div "Special Circumstances Supervision" at bounding box center [125, 300] width 185 height 26
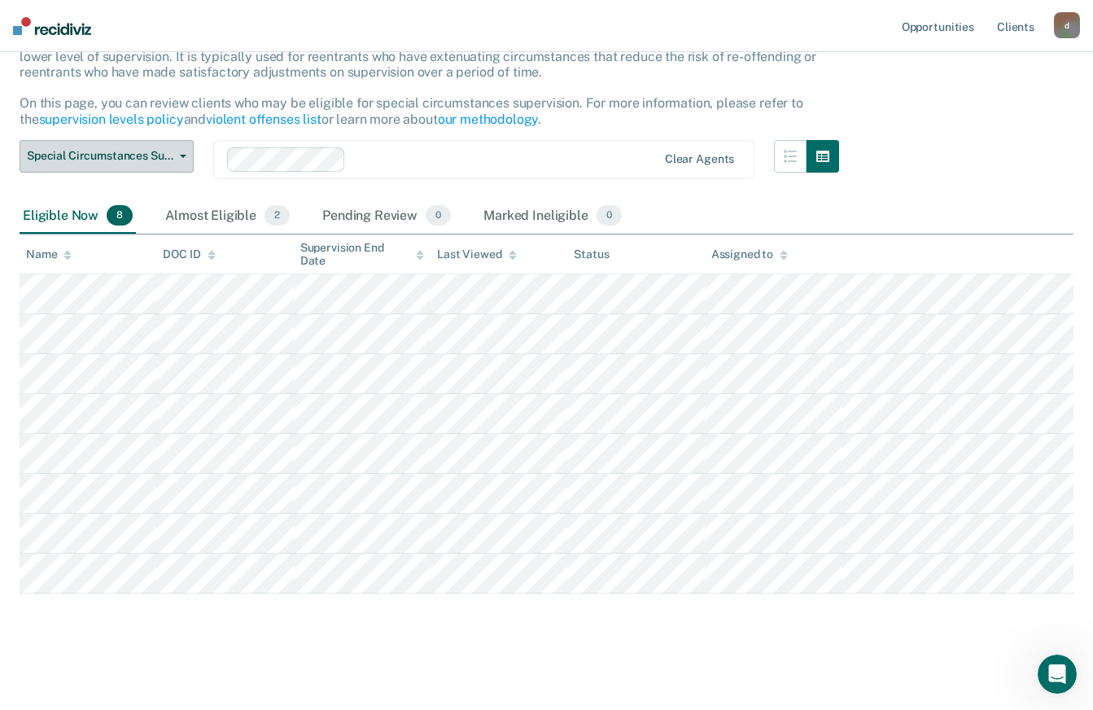
scroll to position [126, 0]
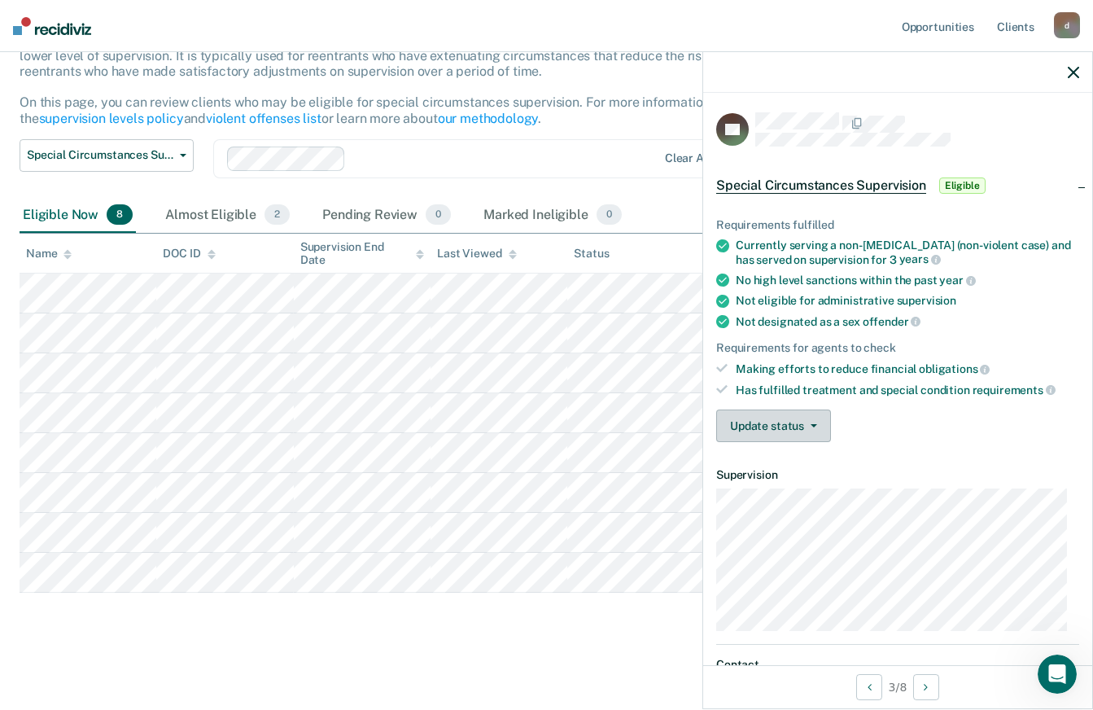
click at [823, 419] on button "Update status" at bounding box center [773, 425] width 115 height 33
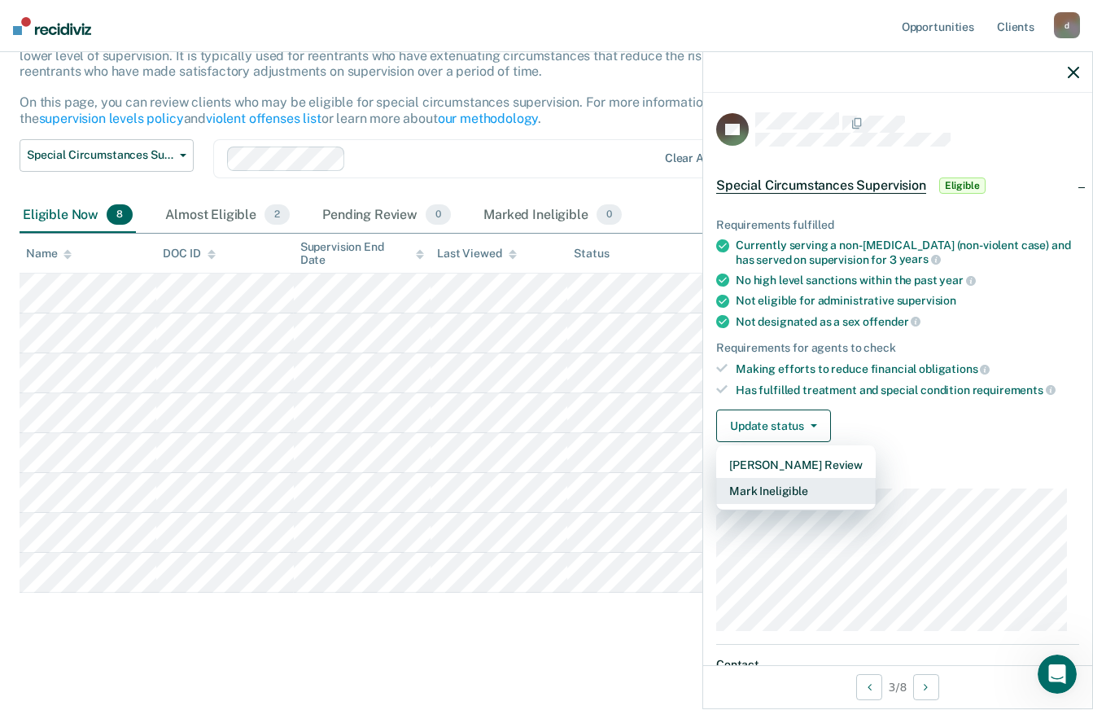
click at [789, 490] on button "Mark Ineligible" at bounding box center [796, 491] width 160 height 26
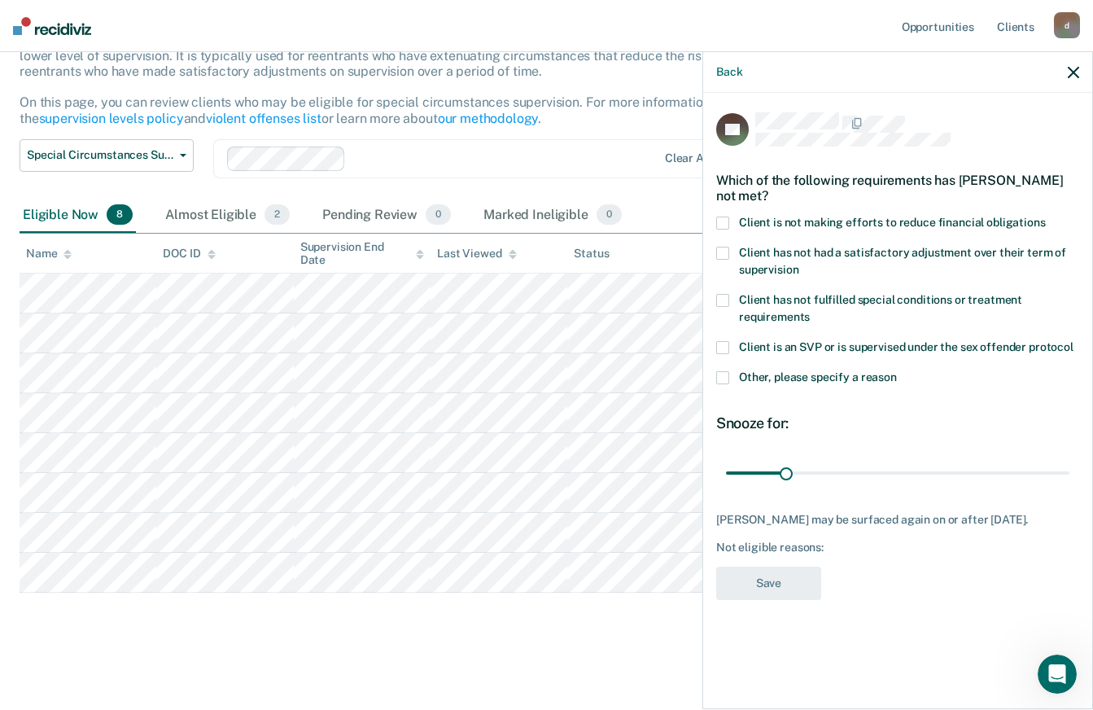
click at [728, 221] on span at bounding box center [722, 223] width 13 height 13
click at [1046, 217] on input "Client is not making efforts to reduce financial obligations" at bounding box center [1046, 217] width 0 height 0
click at [772, 581] on button "Save" at bounding box center [768, 583] width 105 height 33
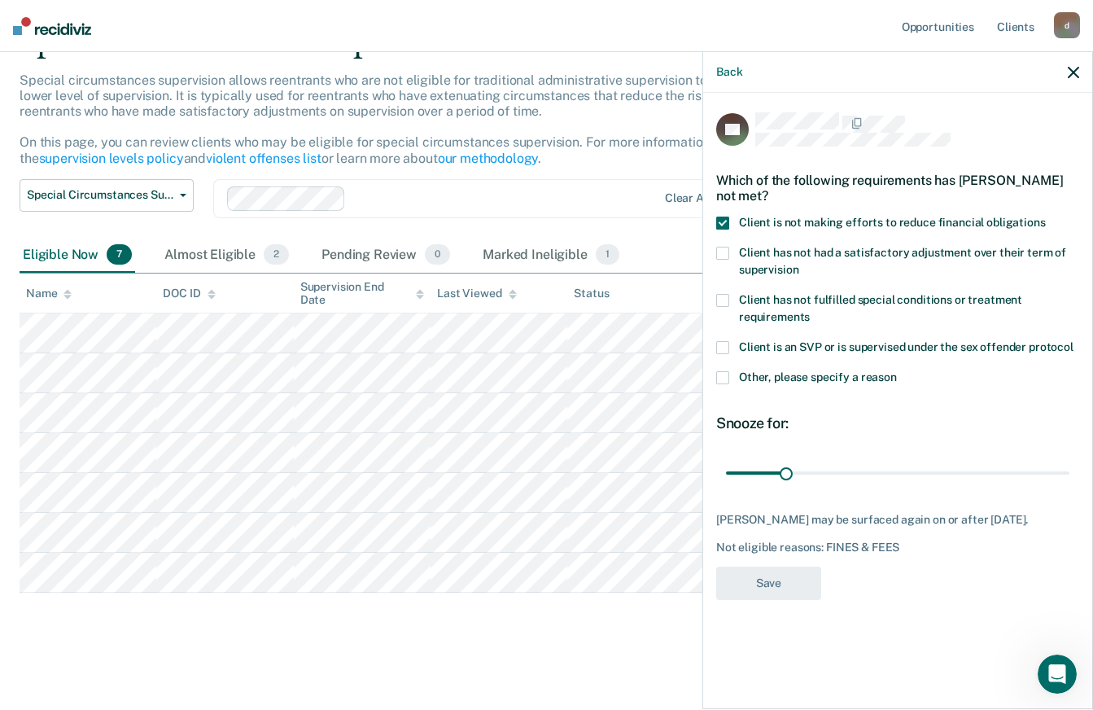
scroll to position [86, 0]
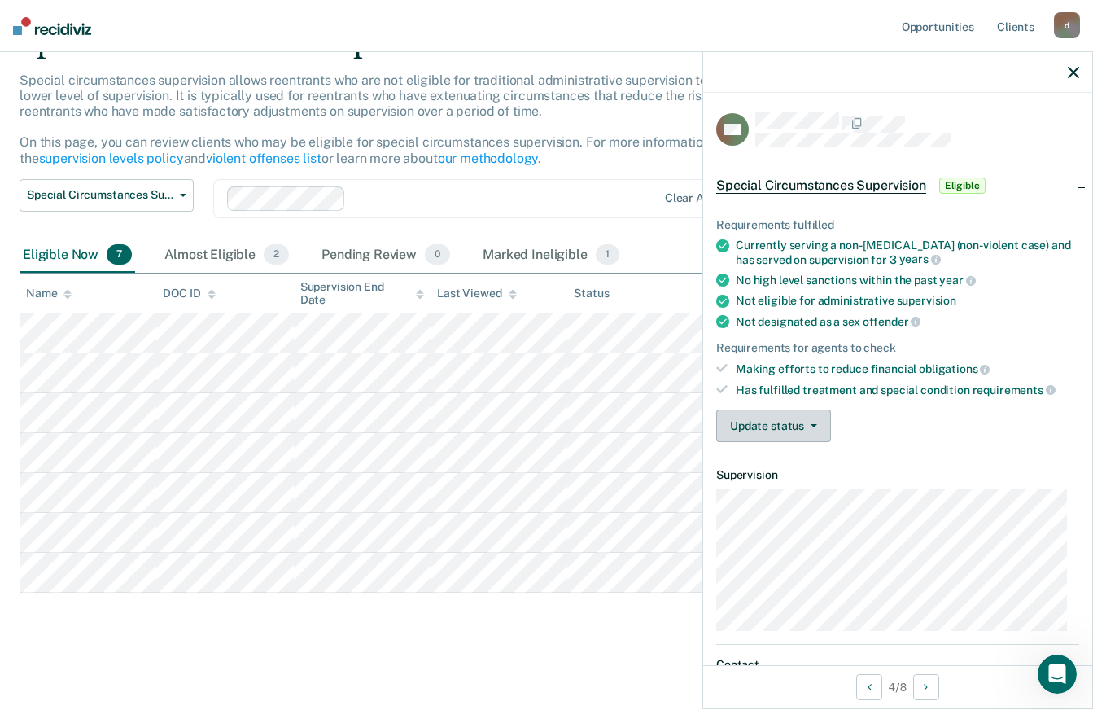
click at [767, 423] on button "Update status" at bounding box center [773, 425] width 115 height 33
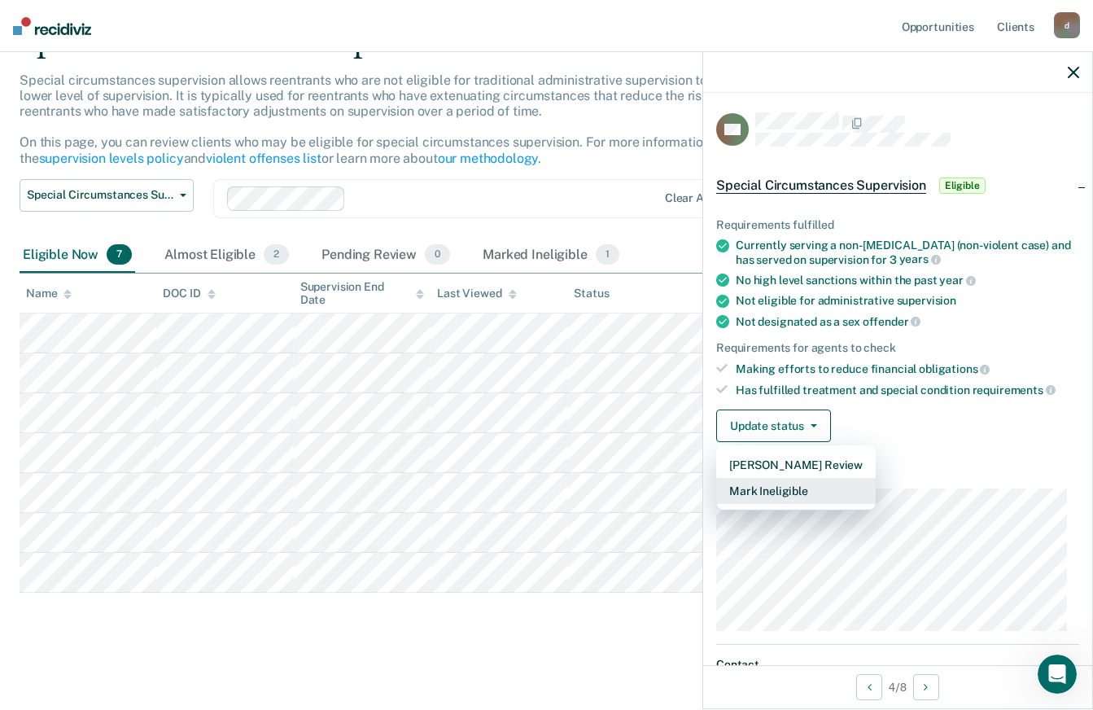
click at [758, 492] on button "Mark Ineligible" at bounding box center [796, 491] width 160 height 26
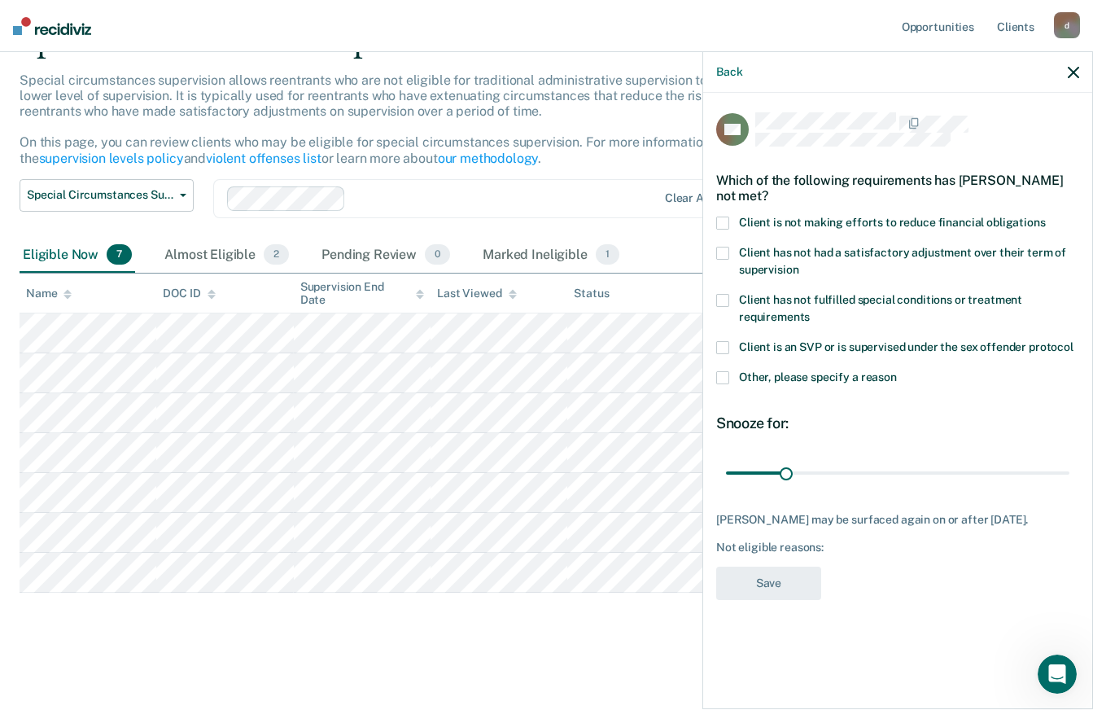
click at [722, 218] on span at bounding box center [722, 223] width 13 height 13
click at [1046, 217] on input "Client is not making efforts to reduce financial obligations" at bounding box center [1046, 217] width 0 height 0
click at [759, 584] on button "Save" at bounding box center [768, 583] width 105 height 33
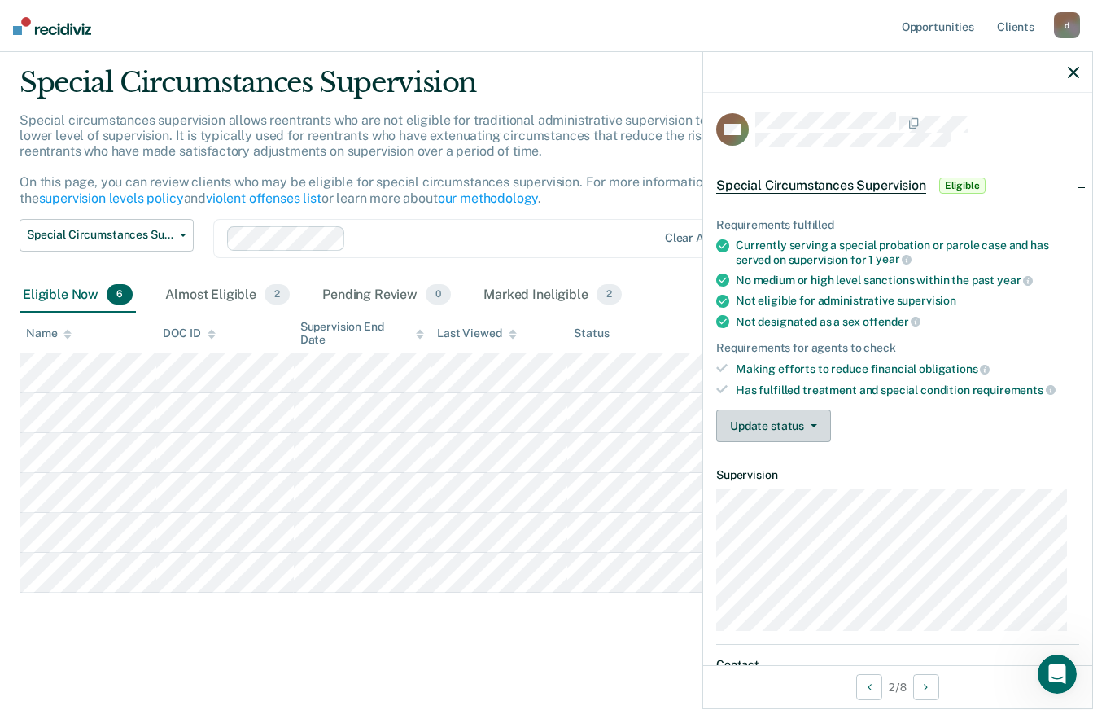
click at [813, 426] on icon "button" at bounding box center [814, 425] width 7 height 3
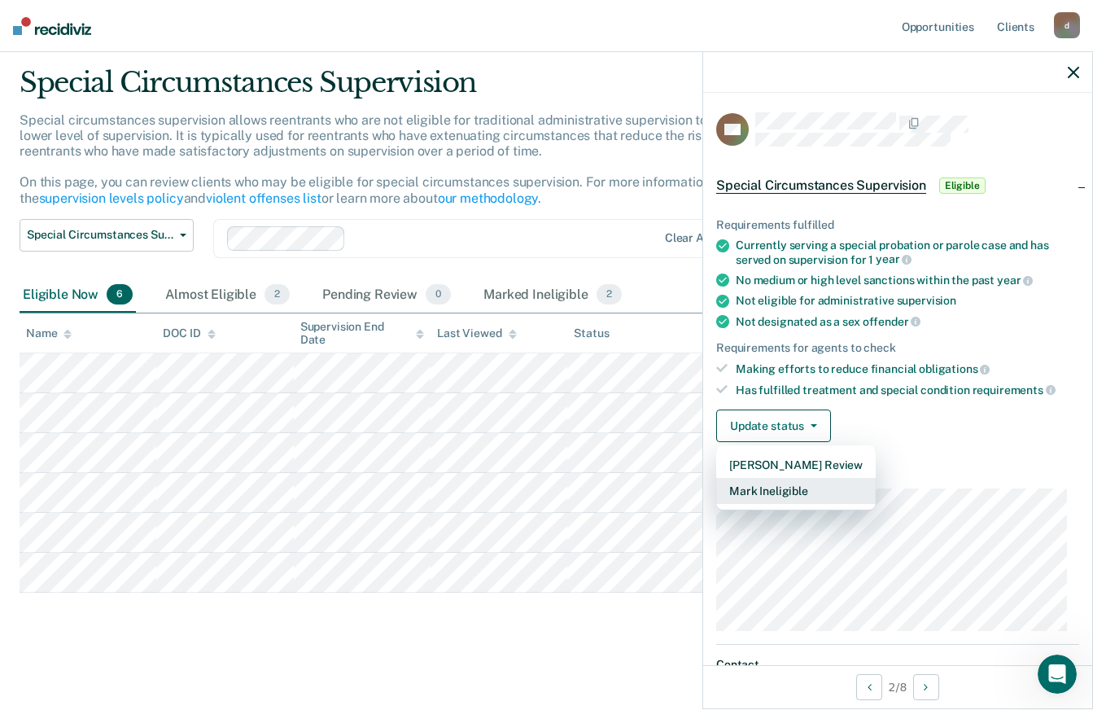
click at [790, 485] on button "Mark Ineligible" at bounding box center [796, 491] width 160 height 26
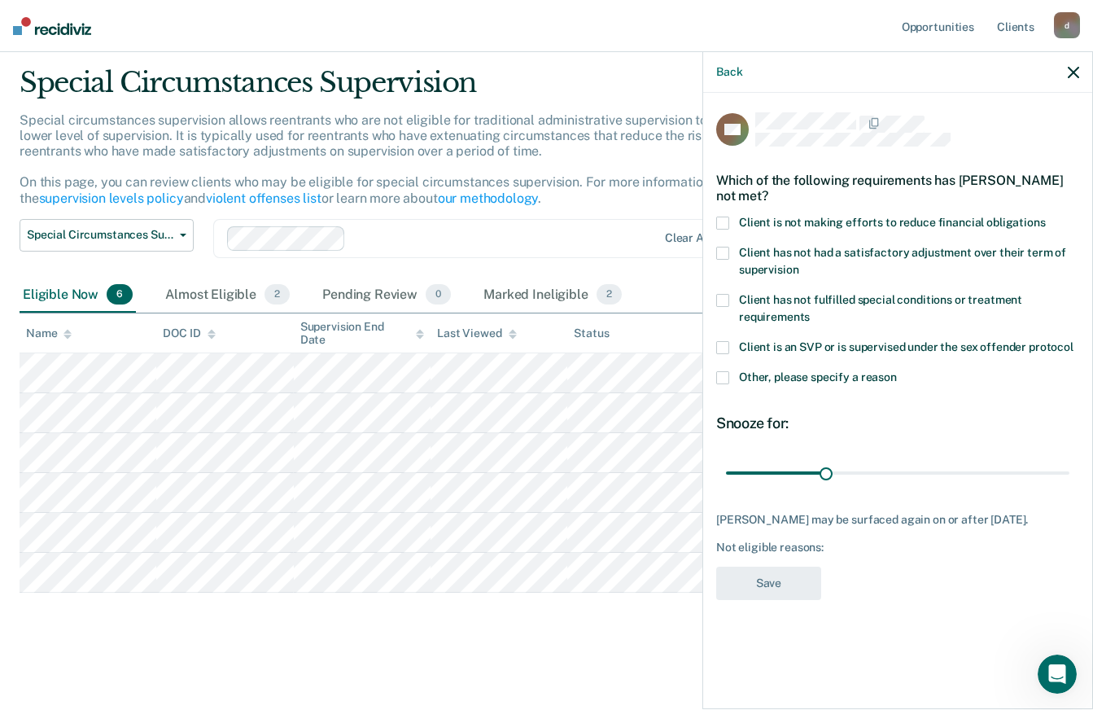
click at [722, 374] on span at bounding box center [722, 377] width 13 height 13
click at [897, 371] on input "Other, please specify a reason" at bounding box center [897, 371] width 0 height 0
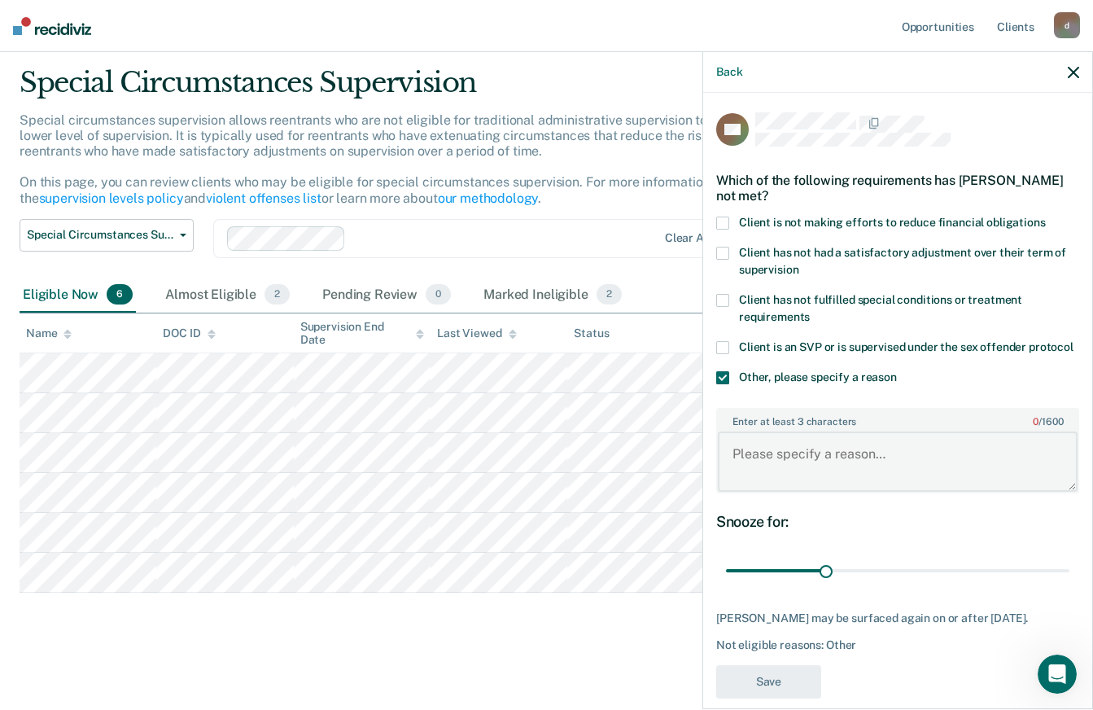
click at [806, 492] on textarea "Enter at least 3 characters 0 / 1600" at bounding box center [898, 461] width 360 height 60
paste textarea "Less than 6 months left on supervision"
type textarea "Less than 6 months left on supervision"
click at [775, 694] on button "Save" at bounding box center [768, 681] width 105 height 33
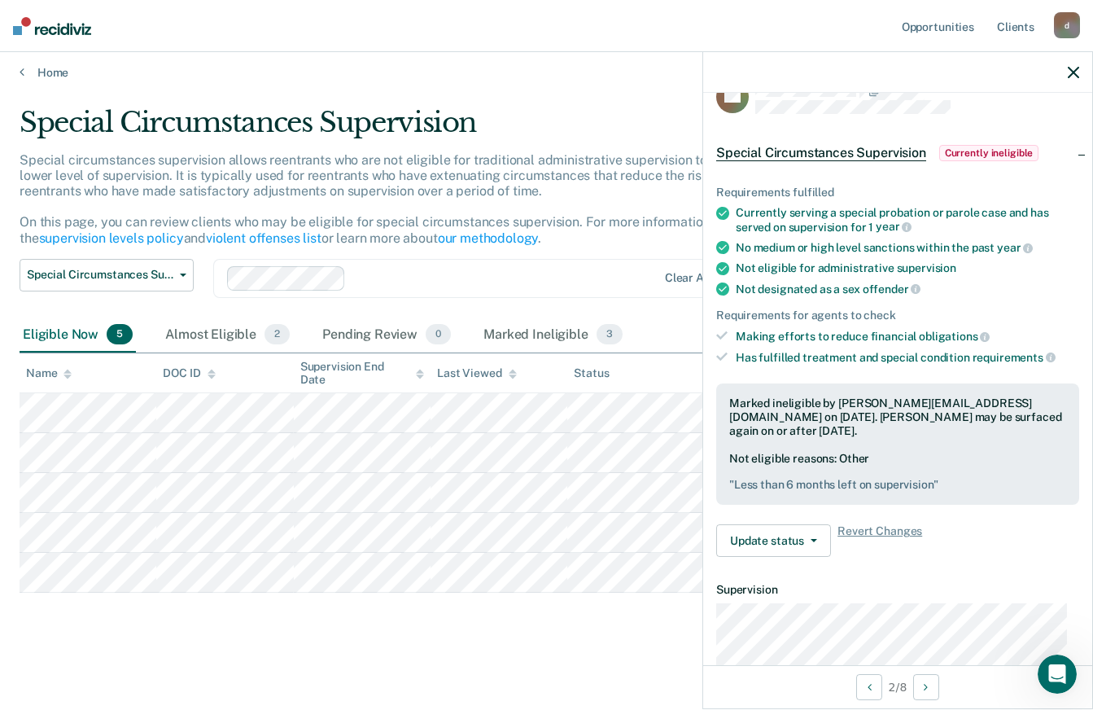
scroll to position [0, 0]
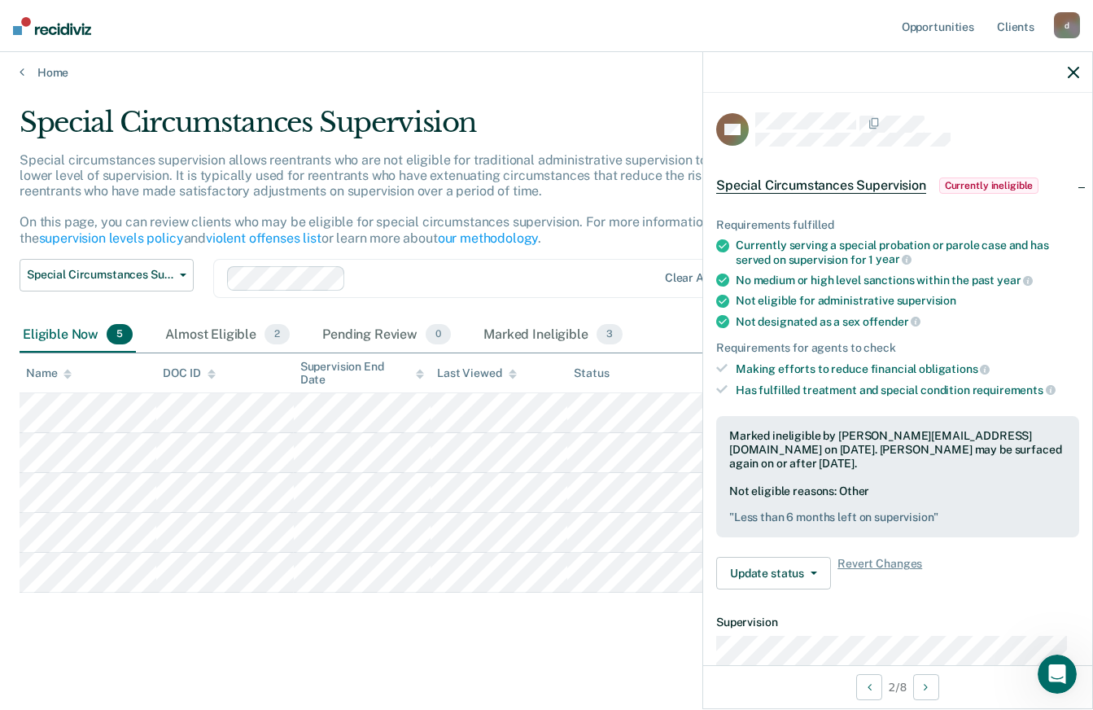
click at [501, 648] on main "Special Circumstances Supervision Special circumstances supervision allows reen…" at bounding box center [546, 392] width 1093 height 625
click at [1078, 73] on icon "button" at bounding box center [1073, 72] width 11 height 11
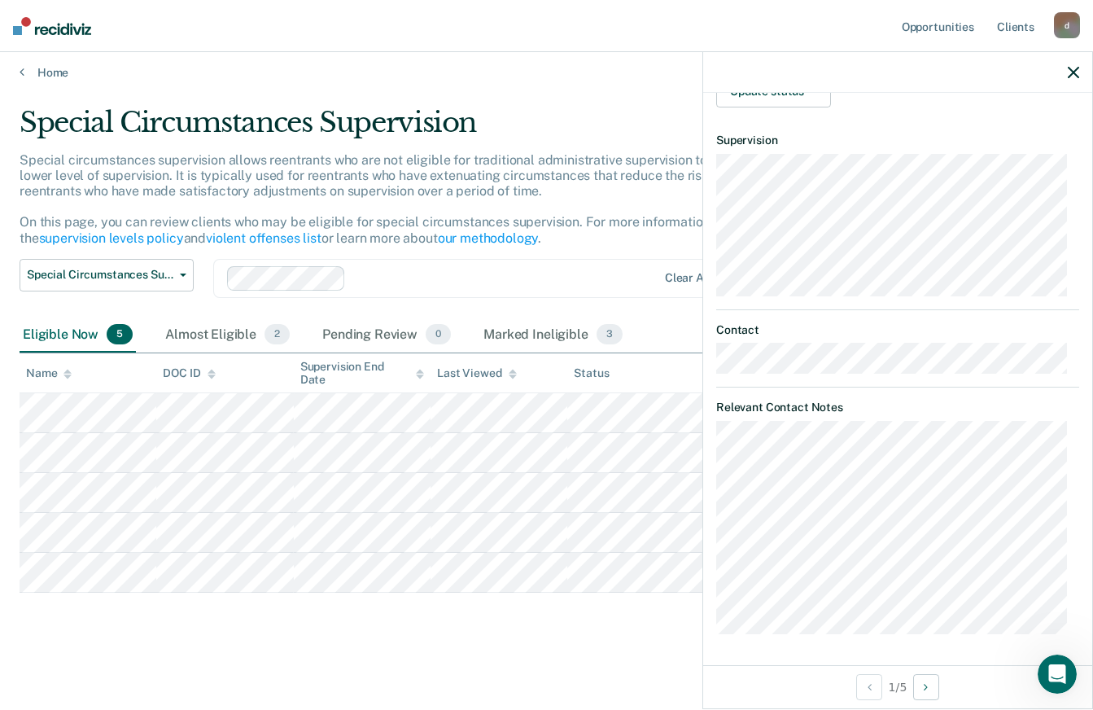
scroll to position [172, 0]
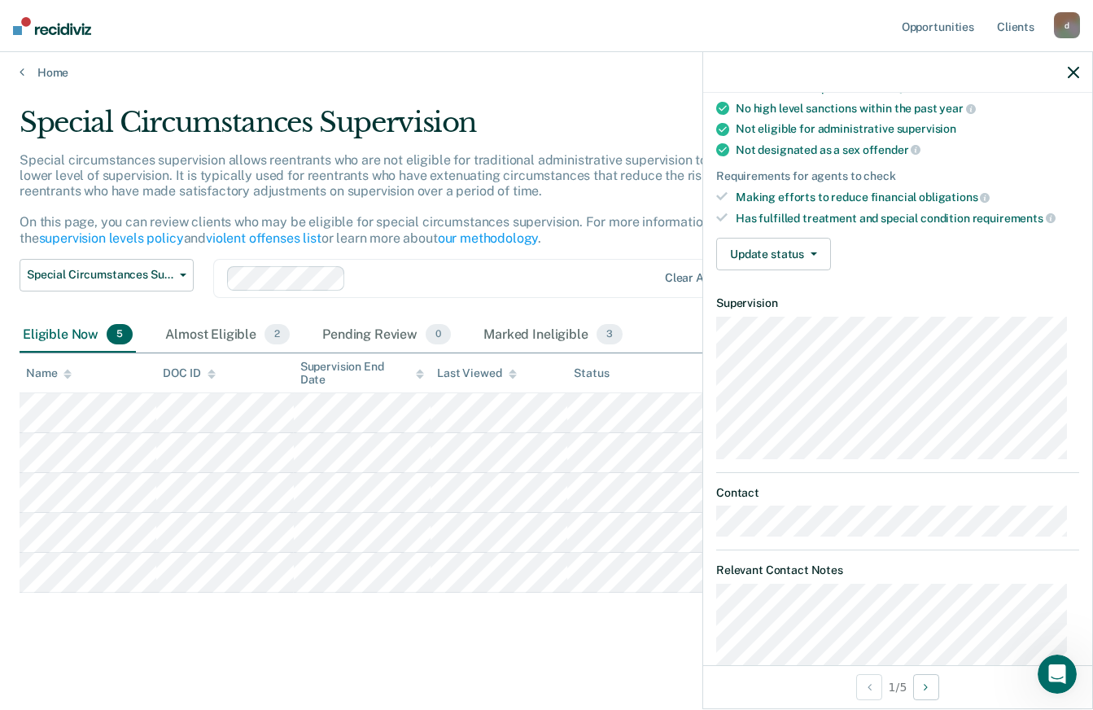
click at [561, 667] on main "Special Circumstances Supervision Special circumstances supervision allows reen…" at bounding box center [546, 392] width 1093 height 625
click at [583, 642] on main "Special Circumstances Supervision Special circumstances supervision allows reen…" at bounding box center [546, 392] width 1093 height 625
click at [1070, 76] on icon "button" at bounding box center [1073, 72] width 11 height 11
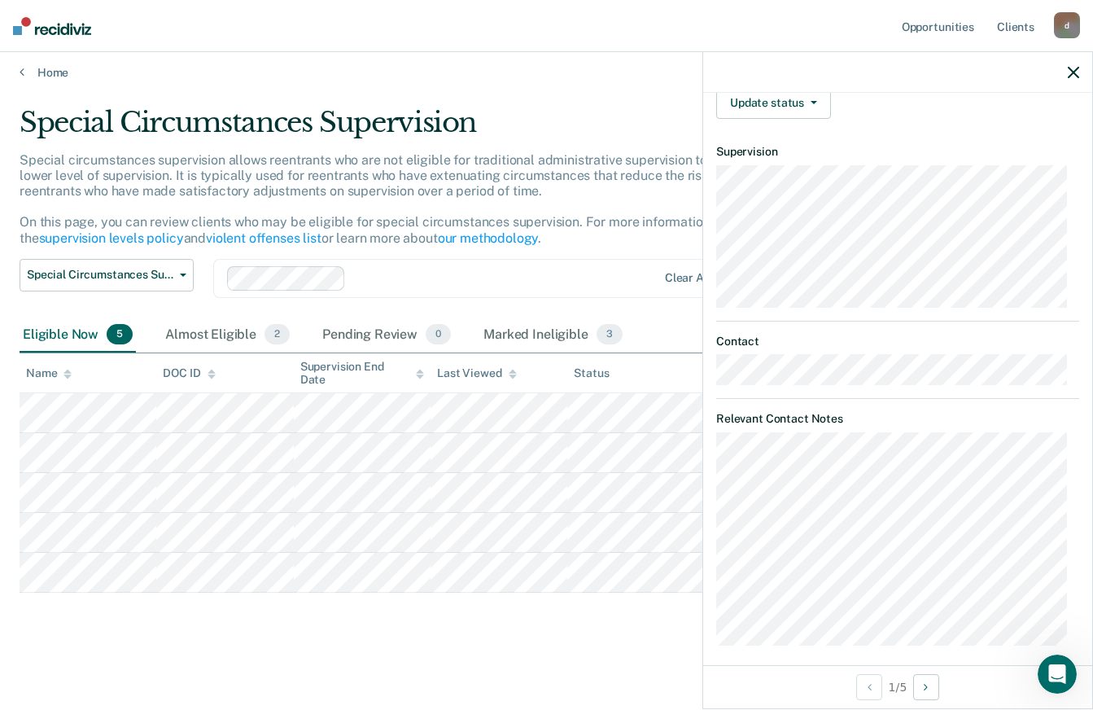
scroll to position [335, 0]
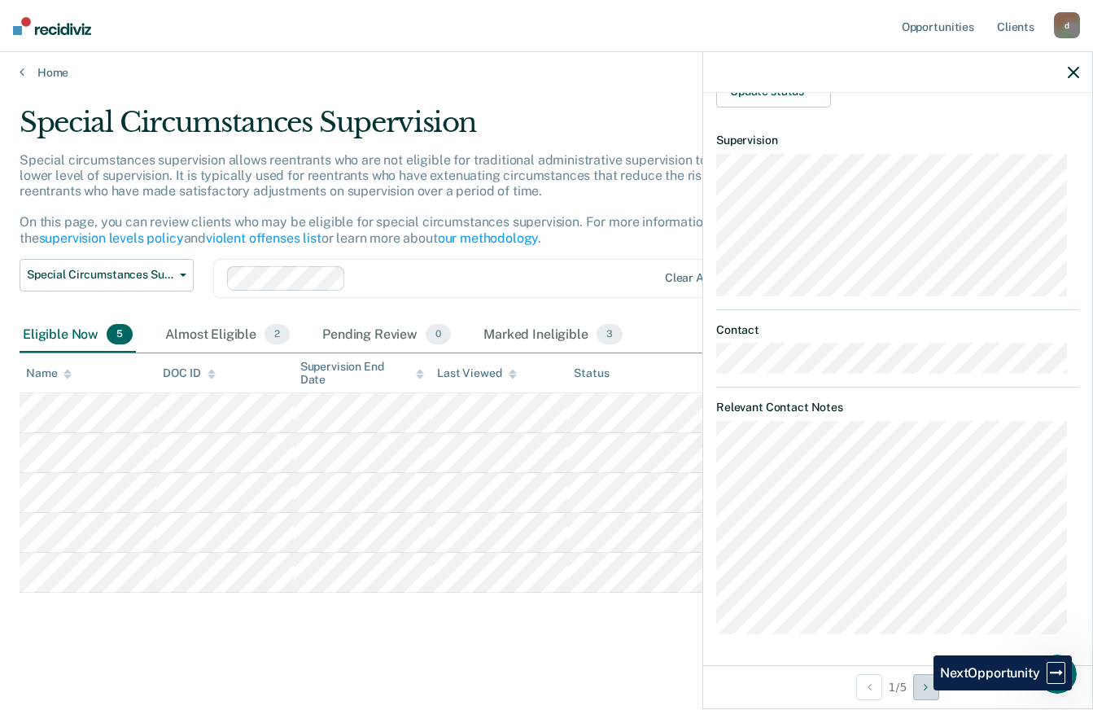
click at [921, 690] on button "Next Opportunity" at bounding box center [926, 687] width 26 height 26
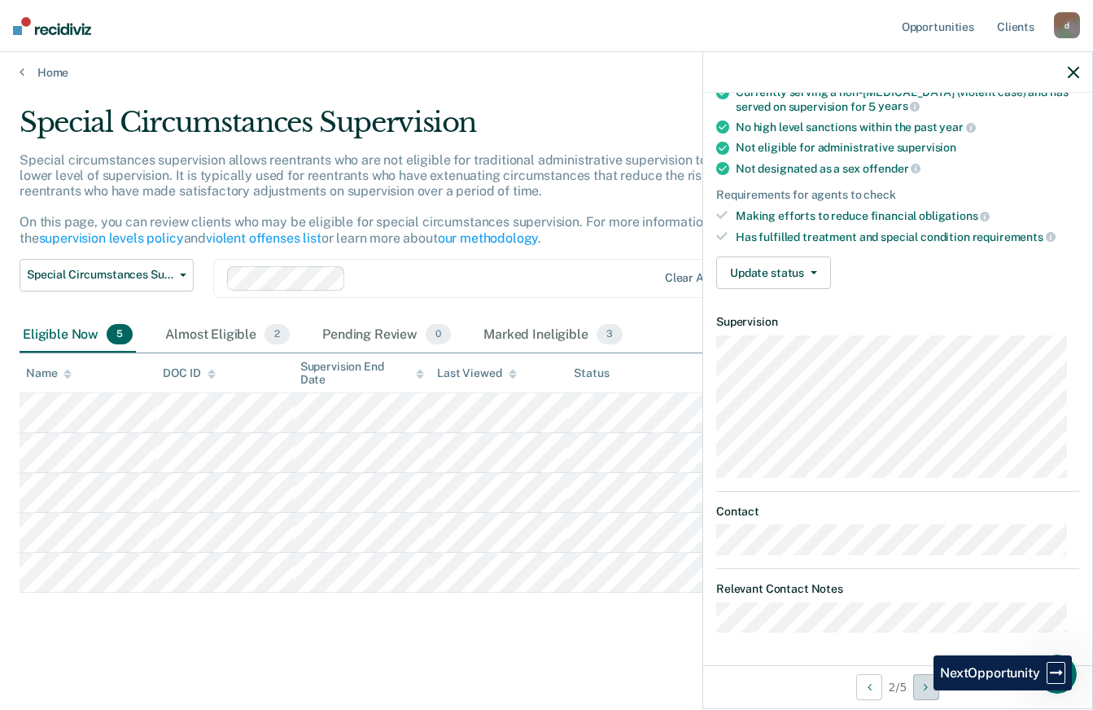
scroll to position [151, 0]
click at [1074, 77] on icon "button" at bounding box center [1073, 72] width 11 height 11
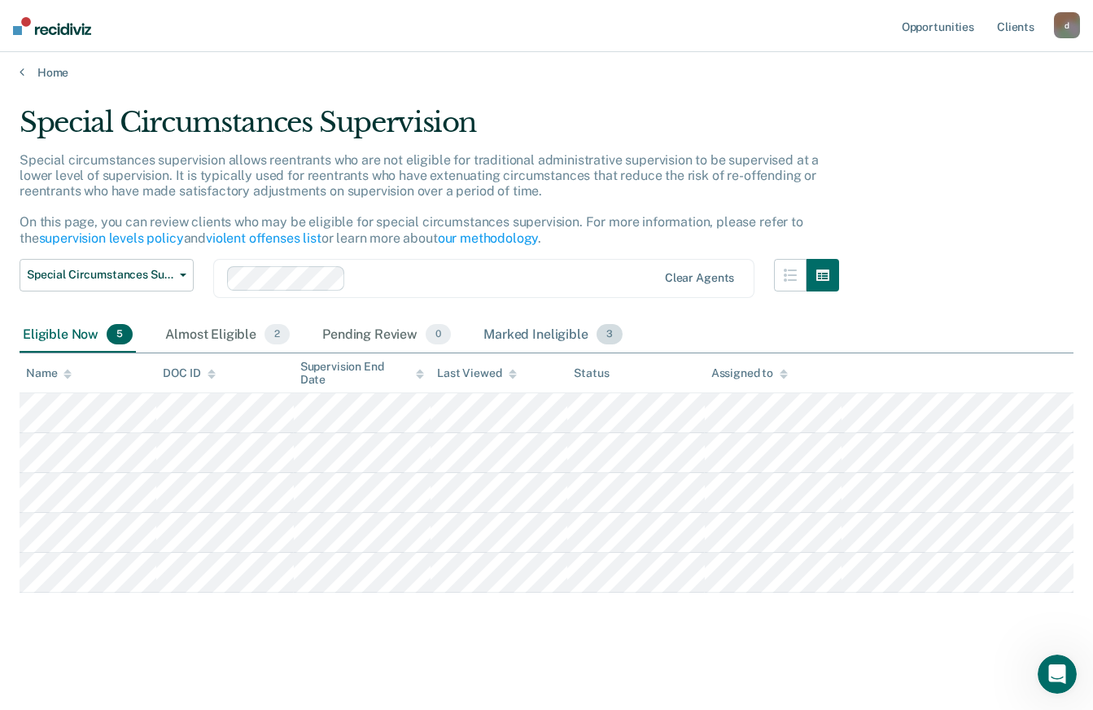
click at [505, 330] on div "Marked Ineligible 3" at bounding box center [553, 335] width 146 height 36
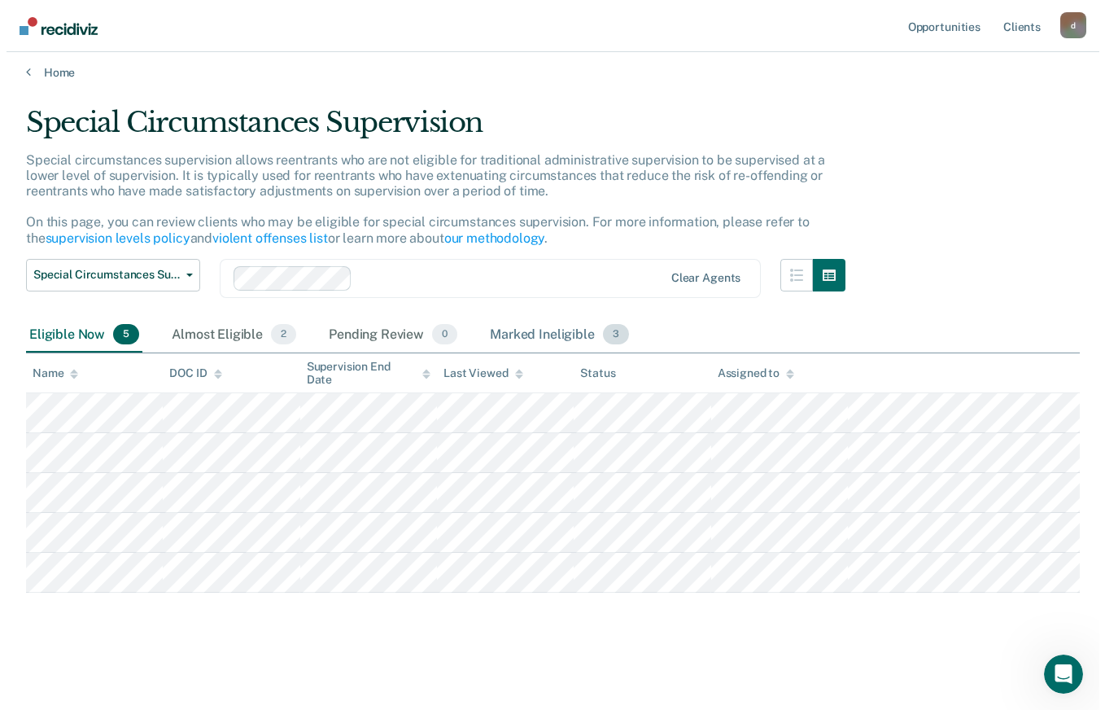
scroll to position [0, 0]
